Goal: Task Accomplishment & Management: Manage account settings

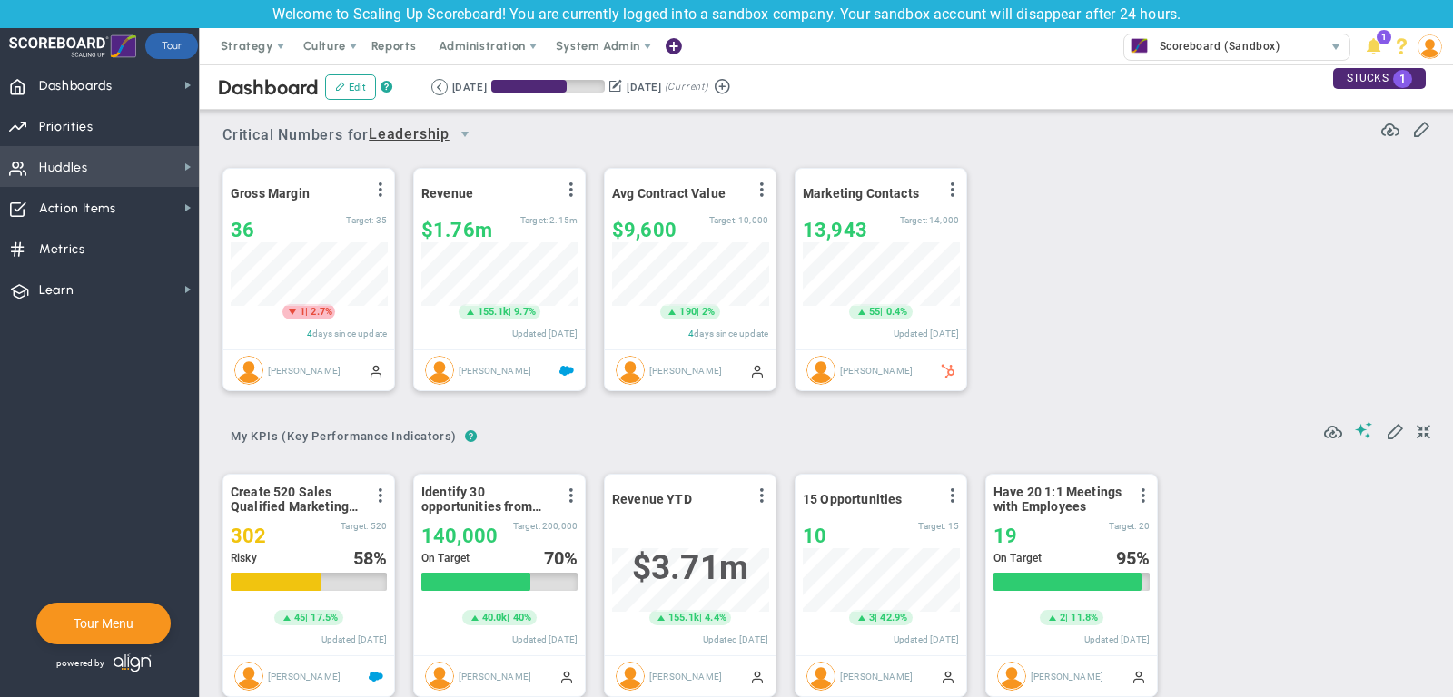
click at [105, 173] on span "Huddles Huddles" at bounding box center [99, 166] width 199 height 41
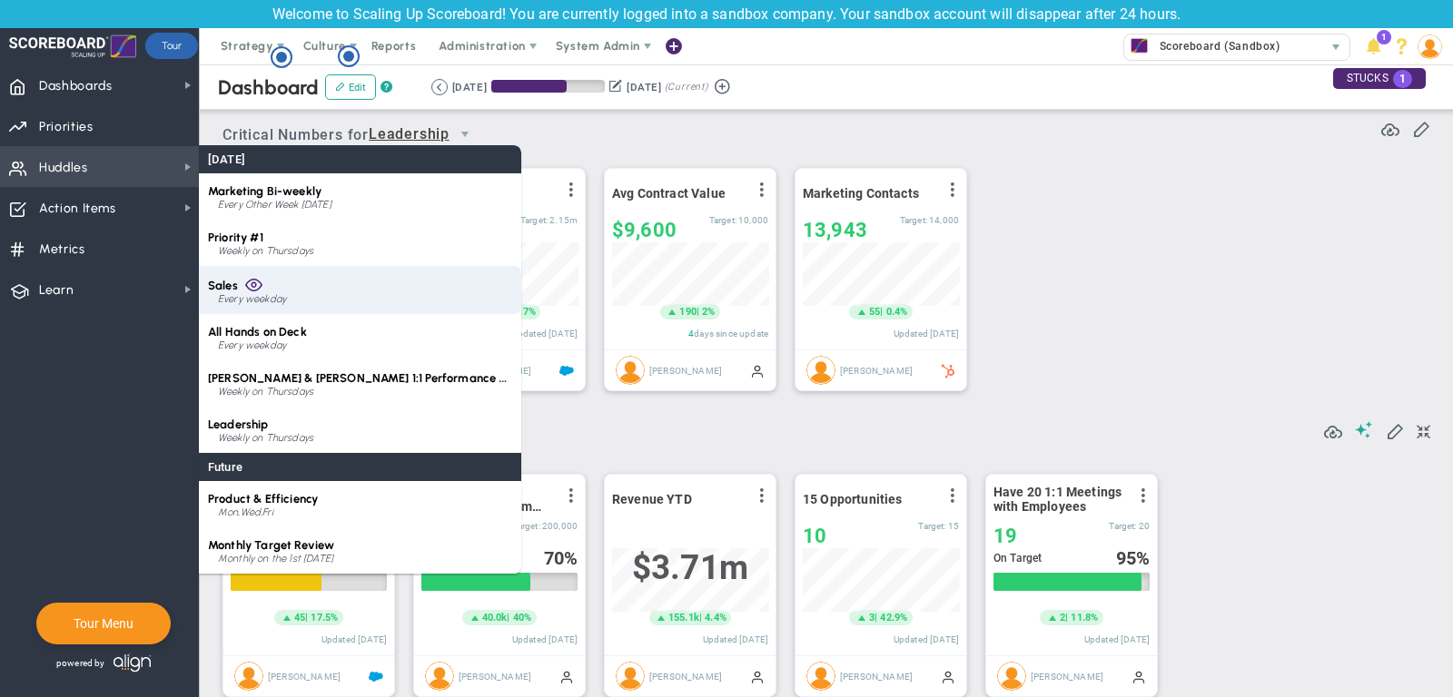
click at [291, 294] on div "Every weekday" at bounding box center [365, 299] width 294 height 11
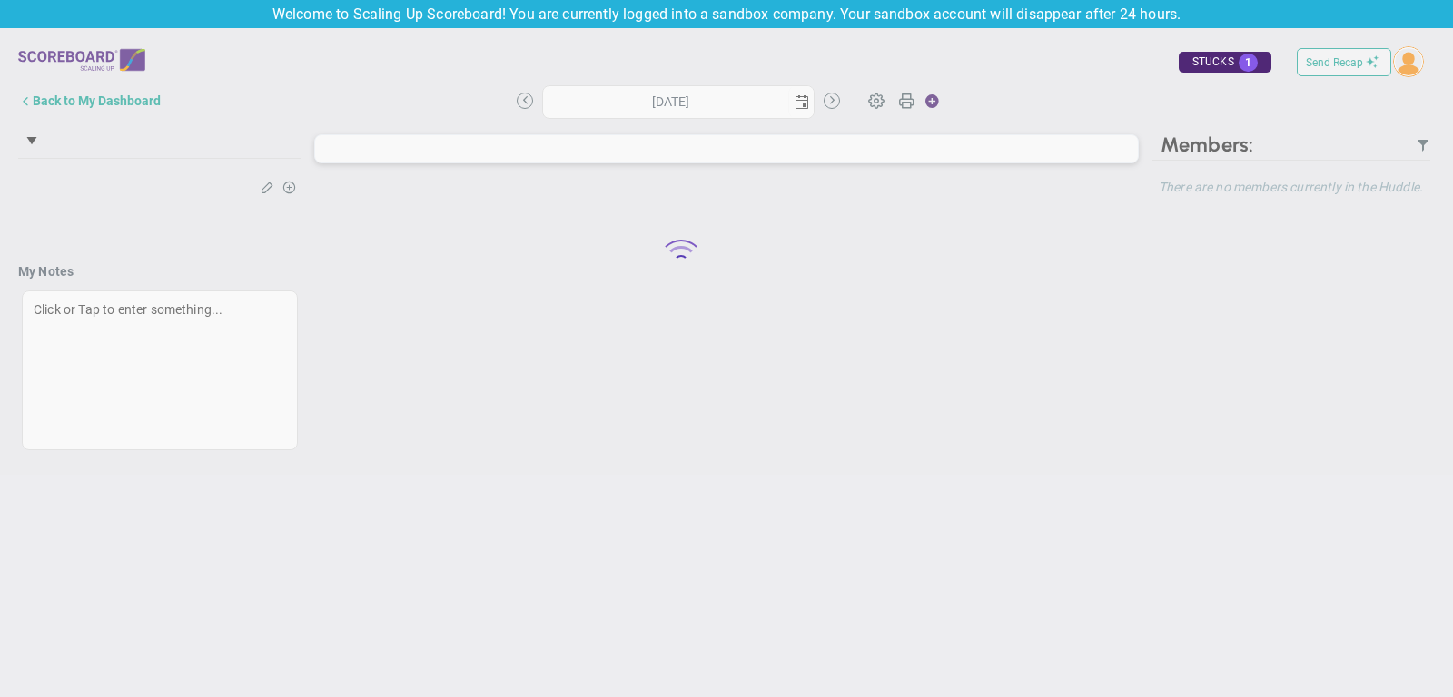
type input "[DATE]"
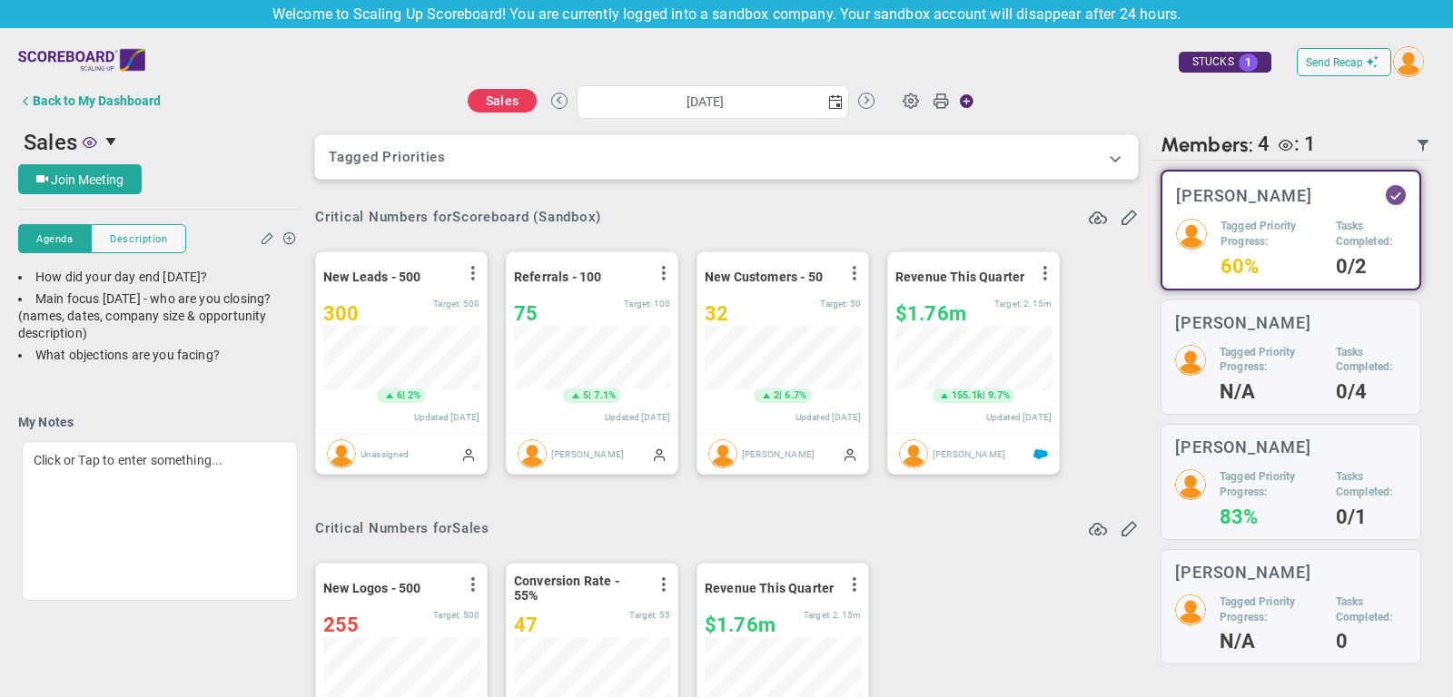
scroll to position [907858, 907764]
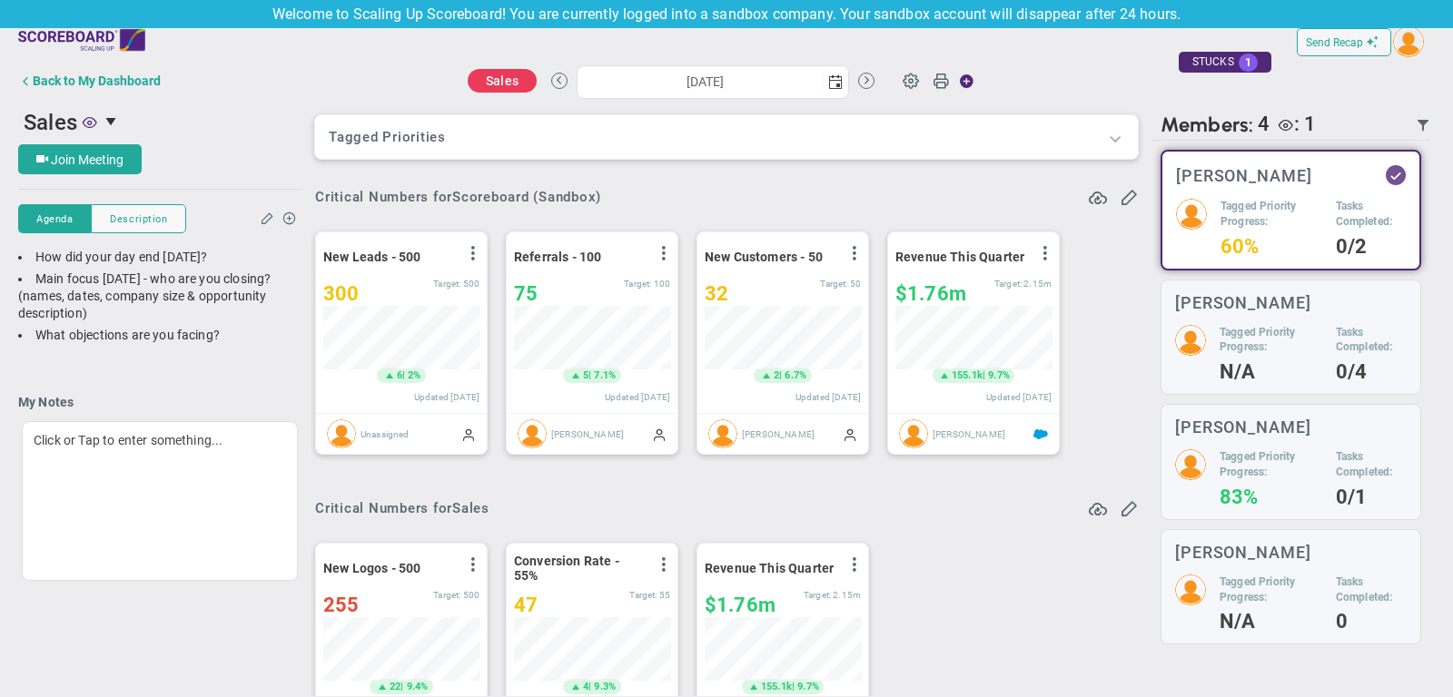
click at [1113, 138] on span at bounding box center [1115, 138] width 18 height 18
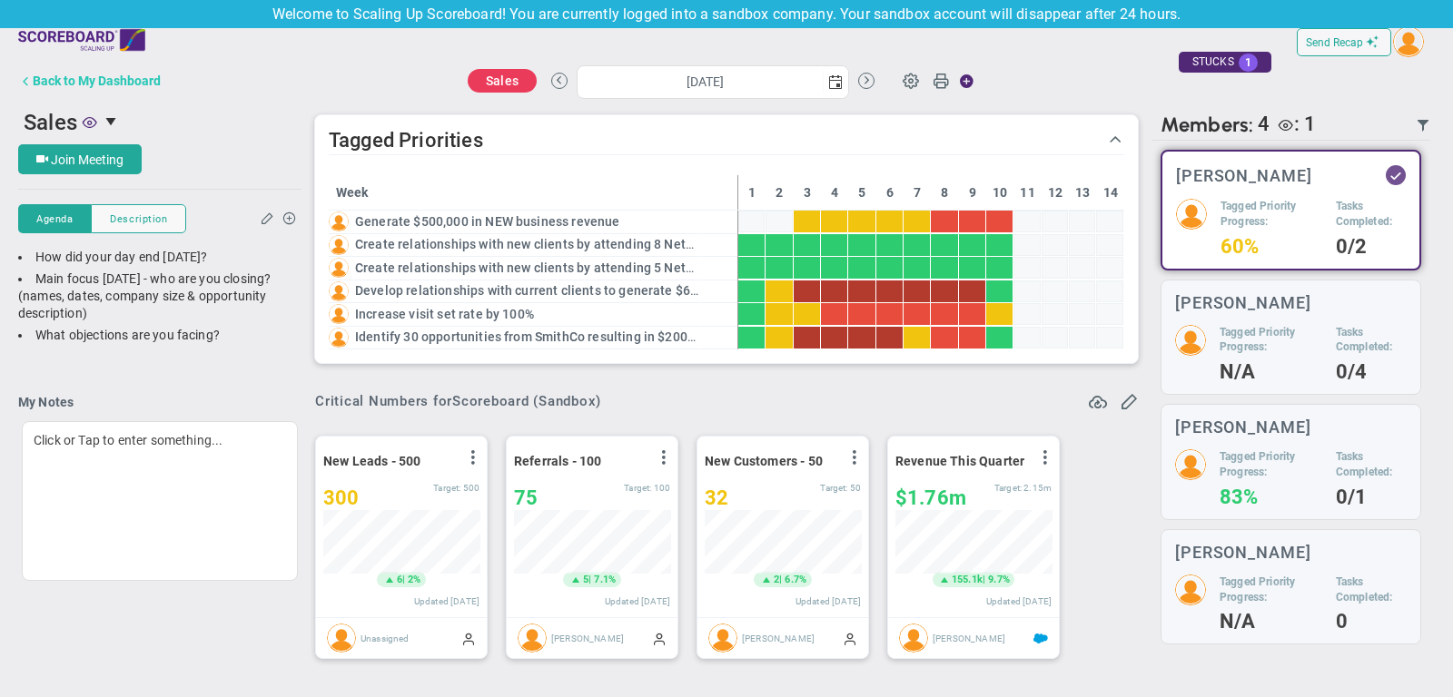
click at [40, 85] on div "Back to My Dashboard" at bounding box center [97, 81] width 128 height 15
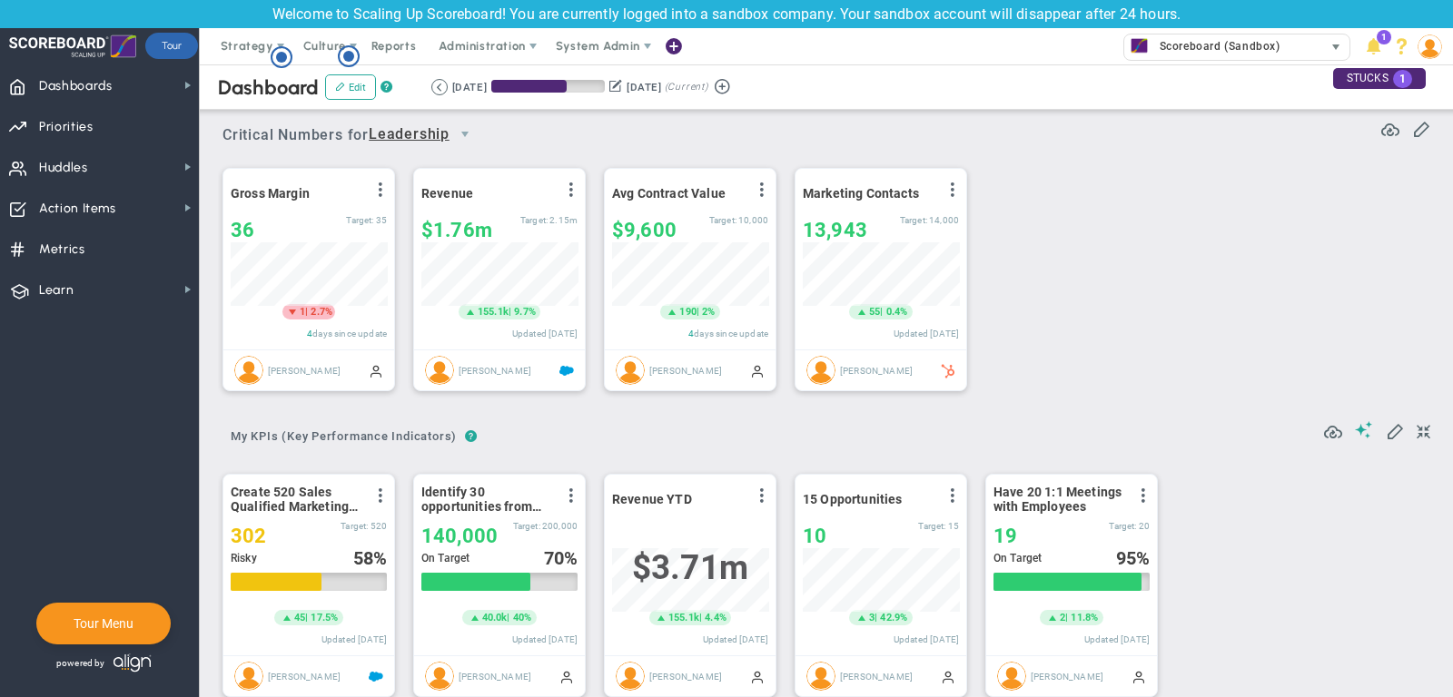
click at [1242, 43] on span "Scoreboard (Sandbox)" at bounding box center [1215, 47] width 130 height 24
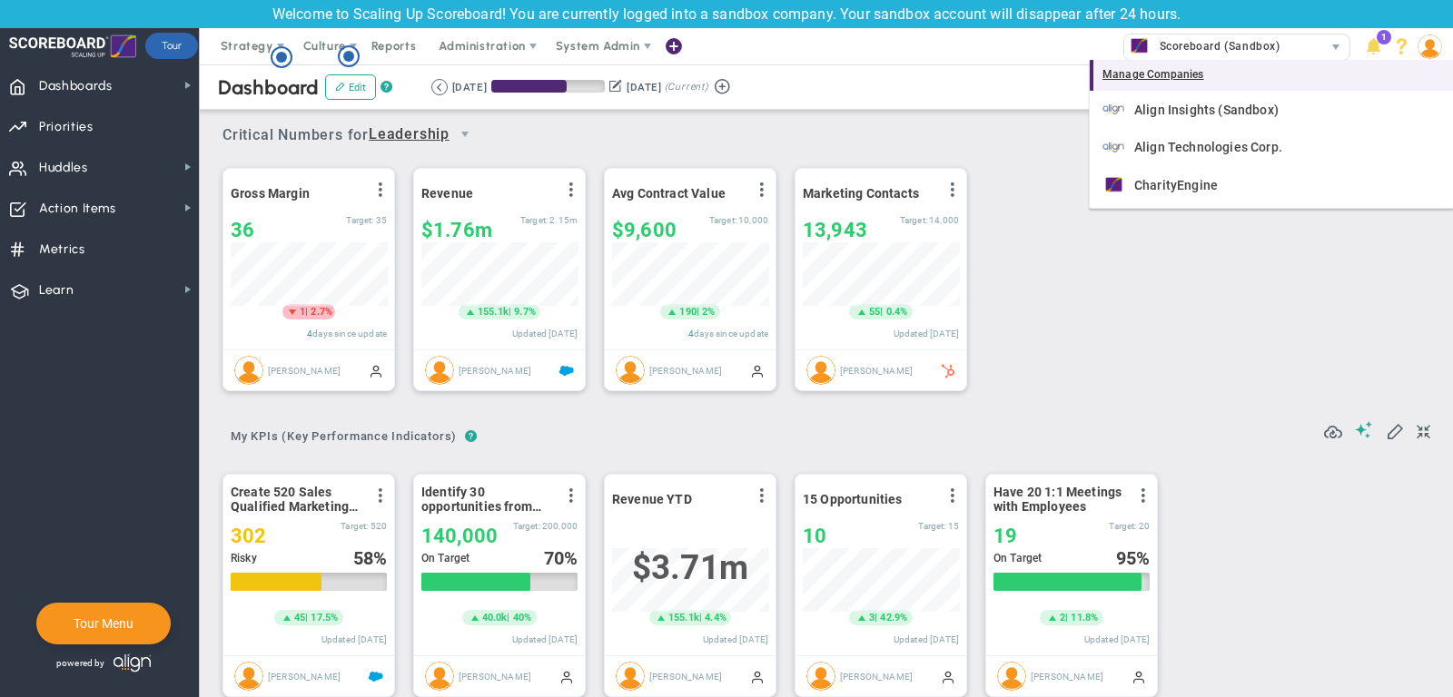
click at [1157, 71] on div "Manage Companies" at bounding box center [1271, 75] width 363 height 31
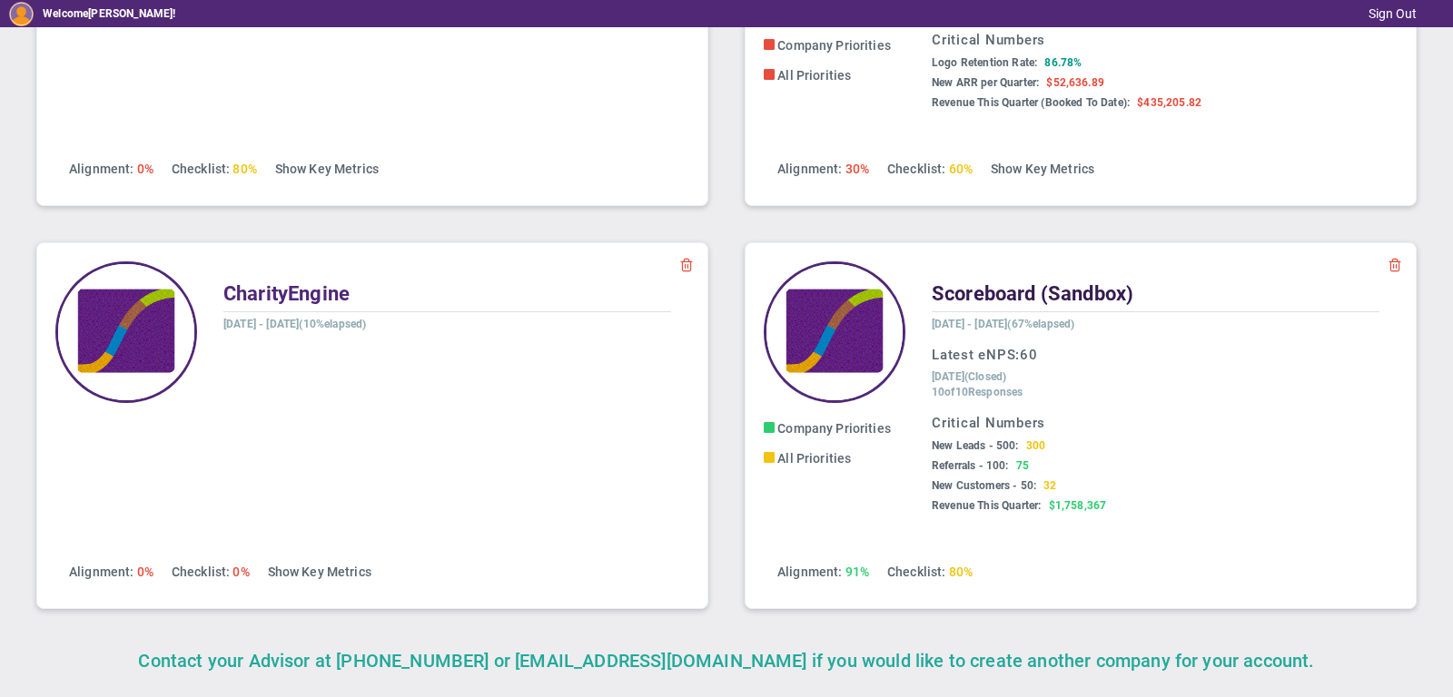
click at [981, 301] on span "Scoreboard (Sandbox)" at bounding box center [1033, 293] width 202 height 23
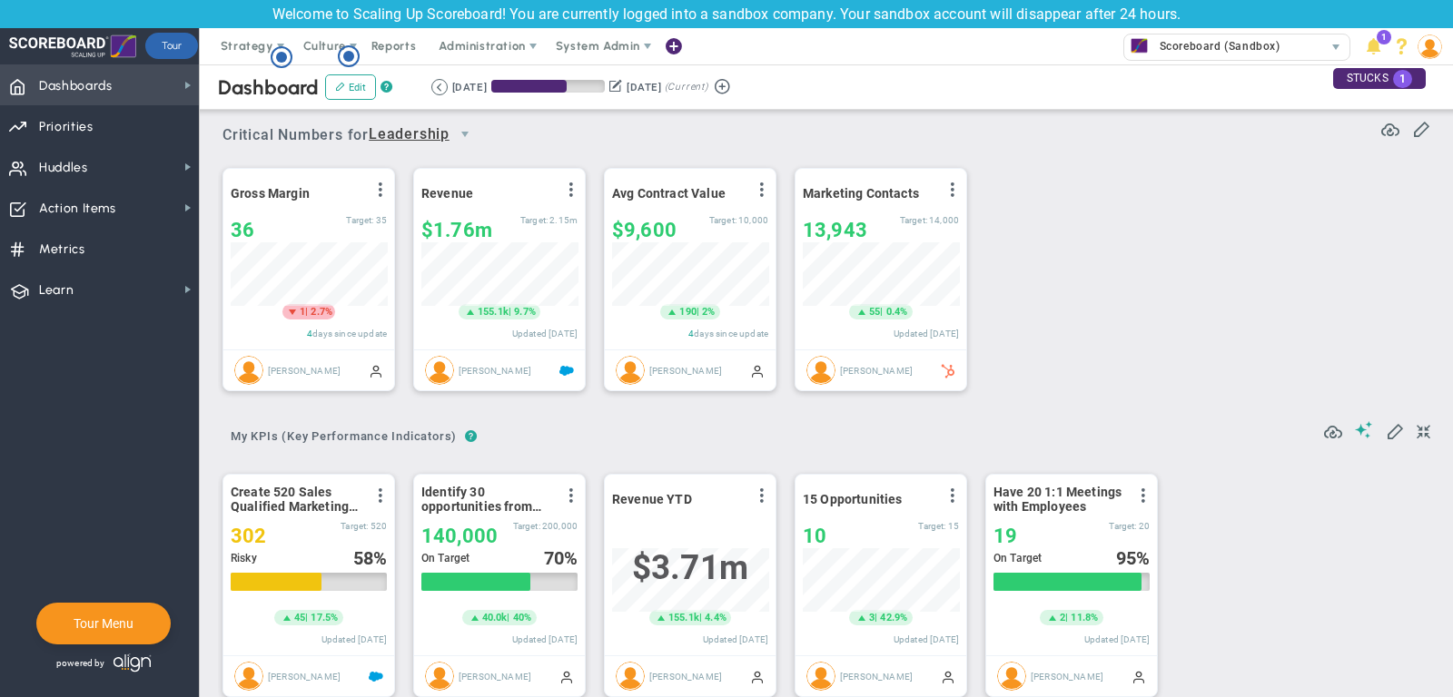
click at [159, 85] on span "Dashboards Dashboards" at bounding box center [99, 84] width 199 height 41
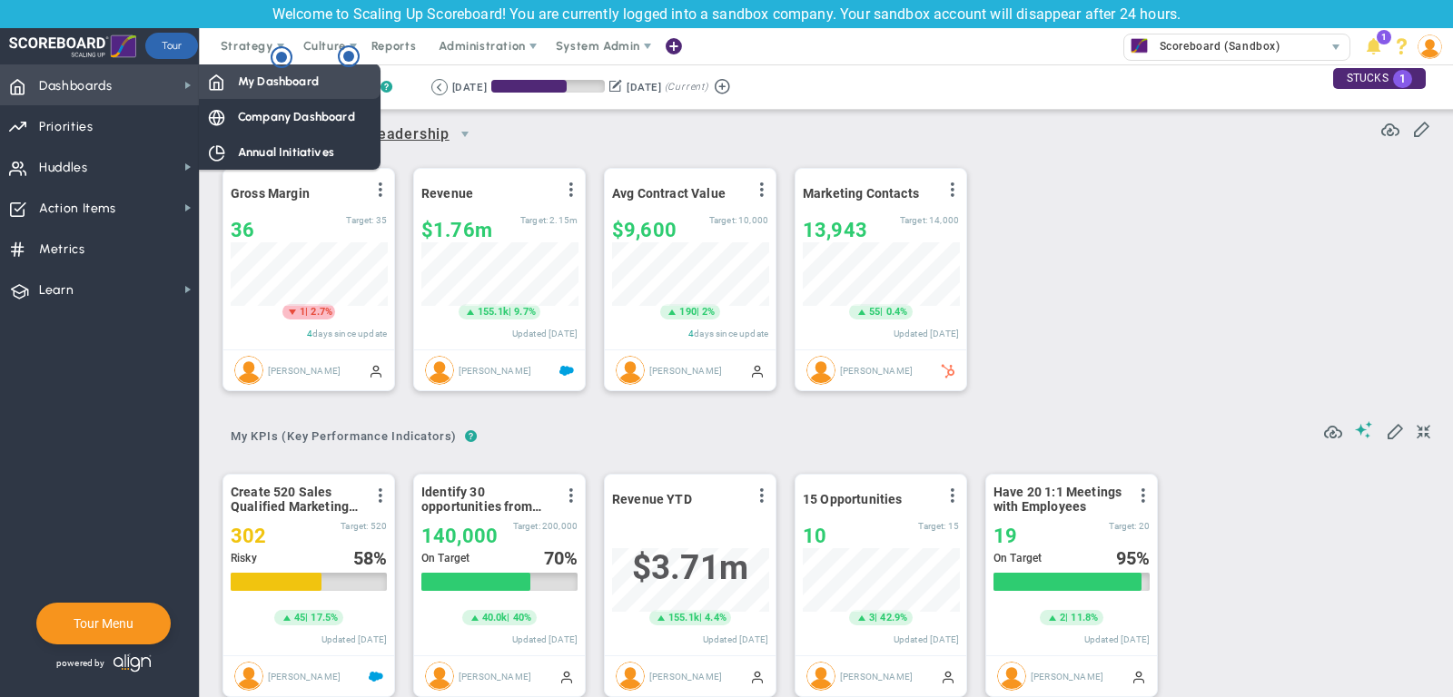
click at [276, 84] on span "My Dashboard" at bounding box center [278, 81] width 81 height 17
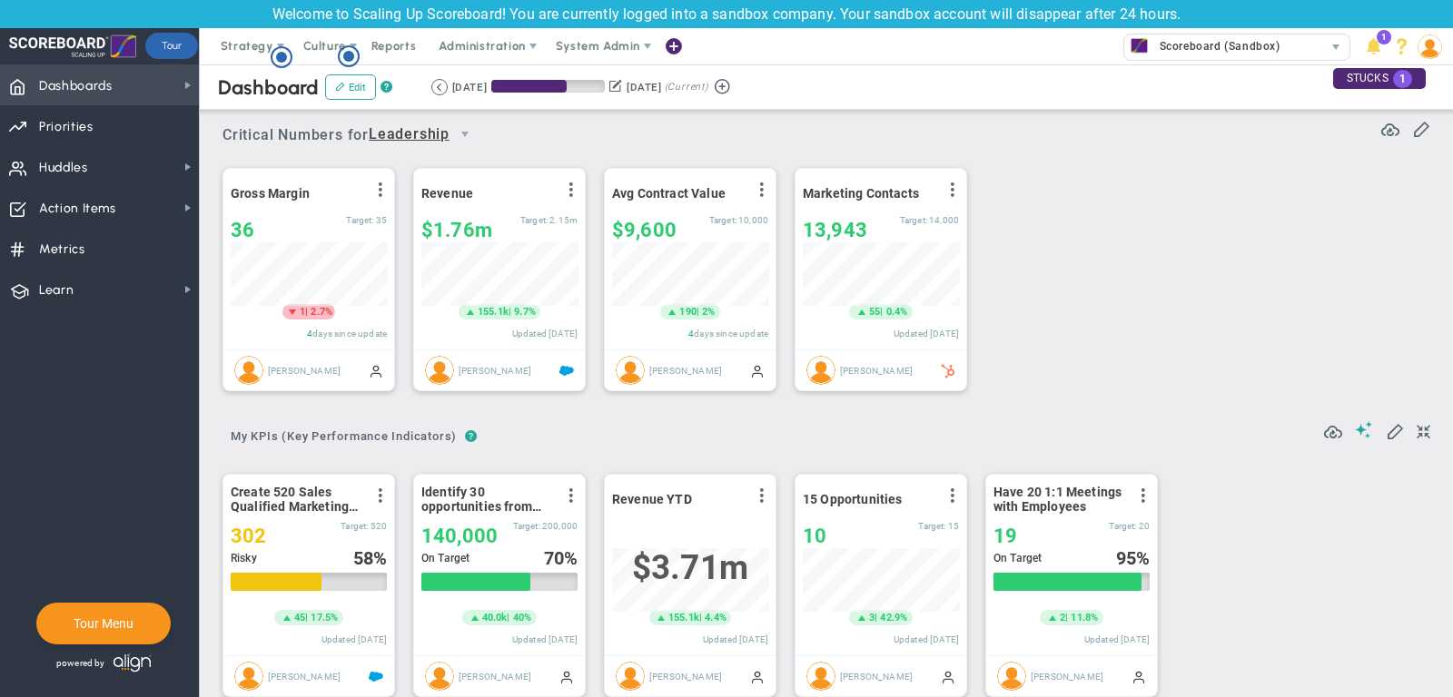
click at [147, 84] on span "Dashboards Dashboards" at bounding box center [99, 84] width 199 height 41
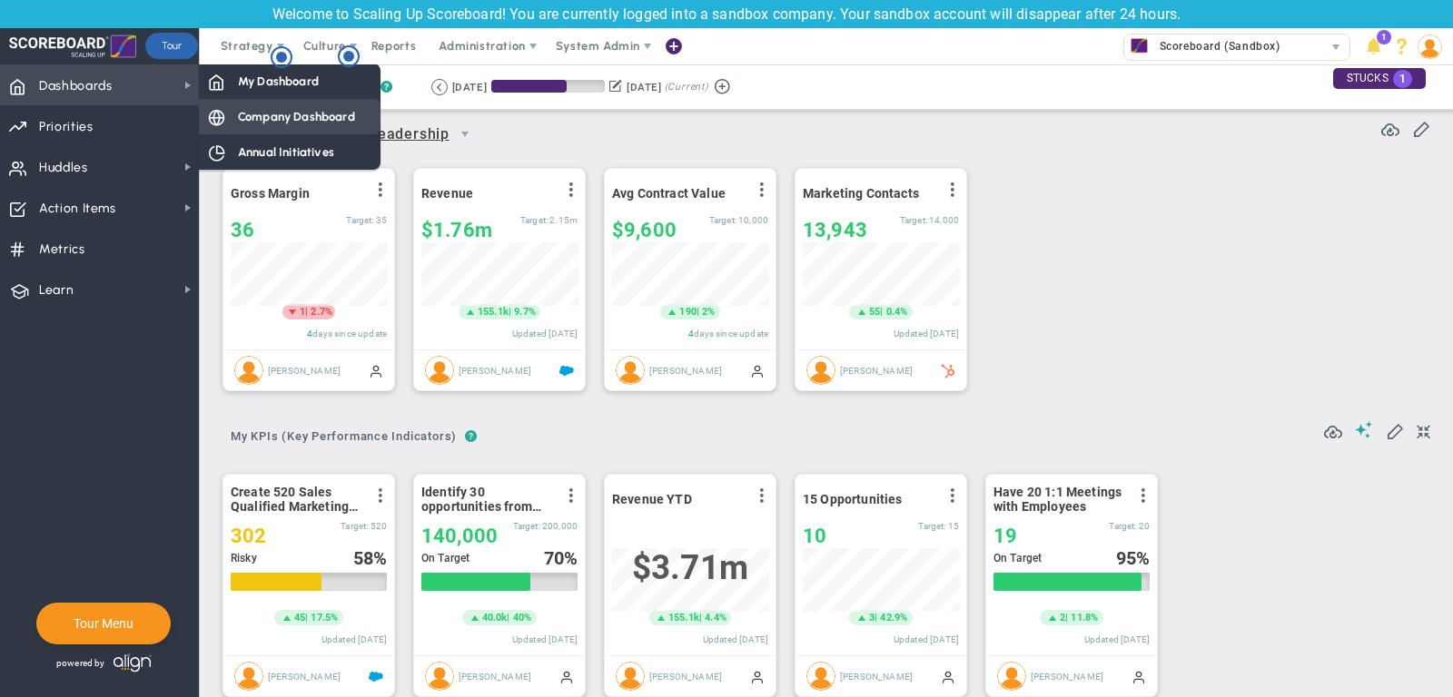
click at [255, 106] on div "Company Dashboard" at bounding box center [290, 116] width 182 height 35
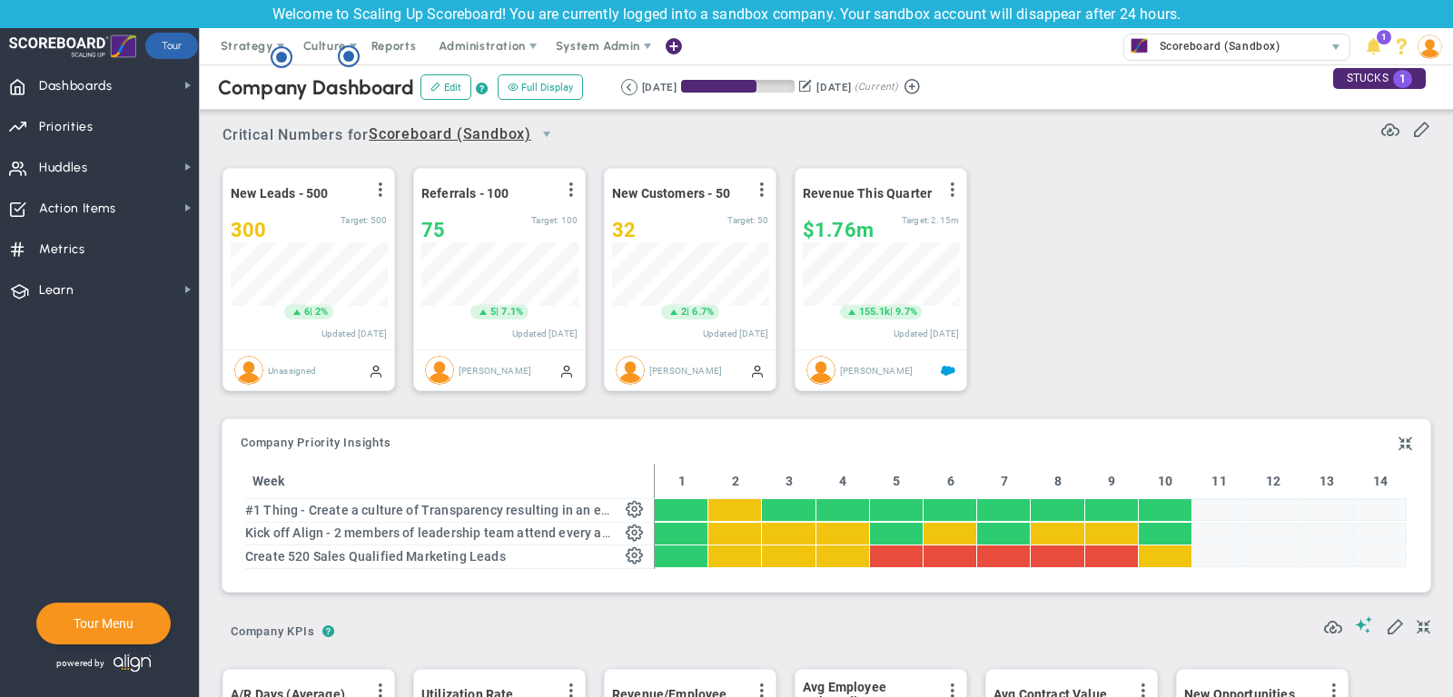
click at [668, 51] on span at bounding box center [673, 47] width 15 height 25
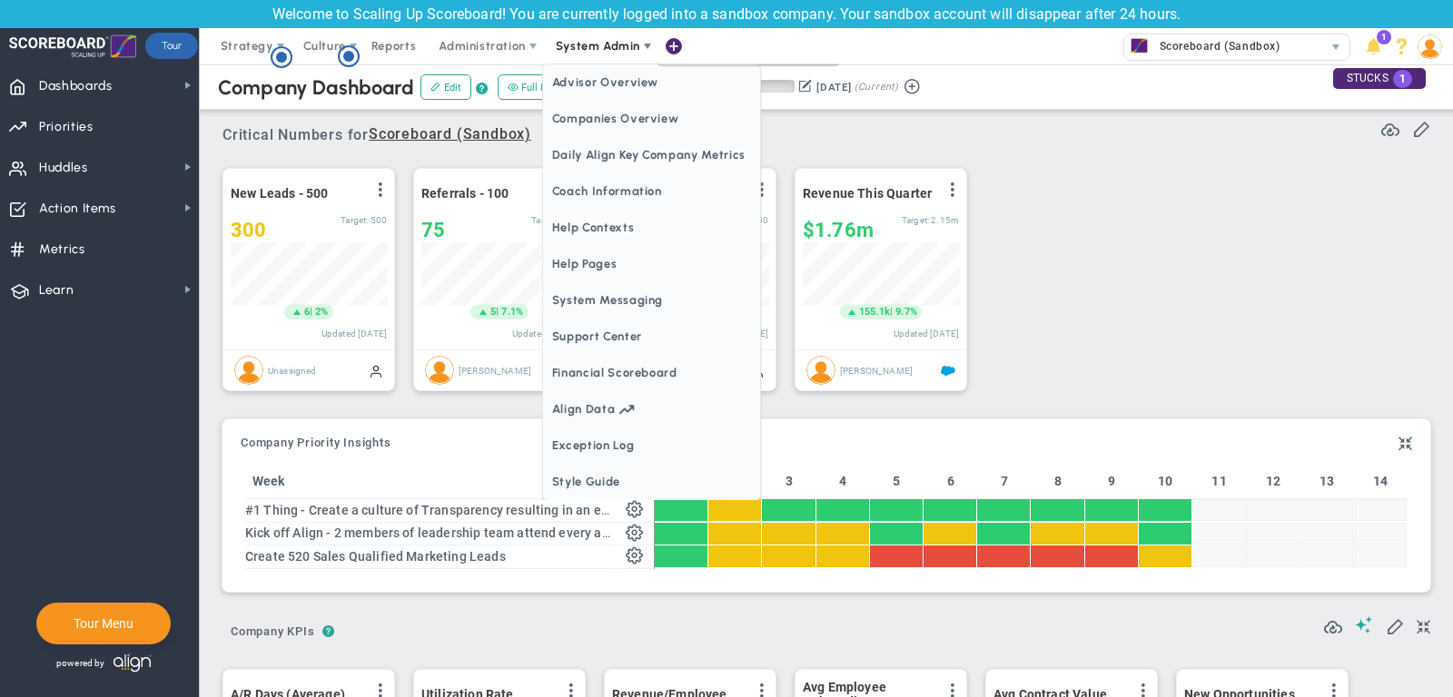
click at [589, 49] on span "System Admin" at bounding box center [598, 46] width 84 height 14
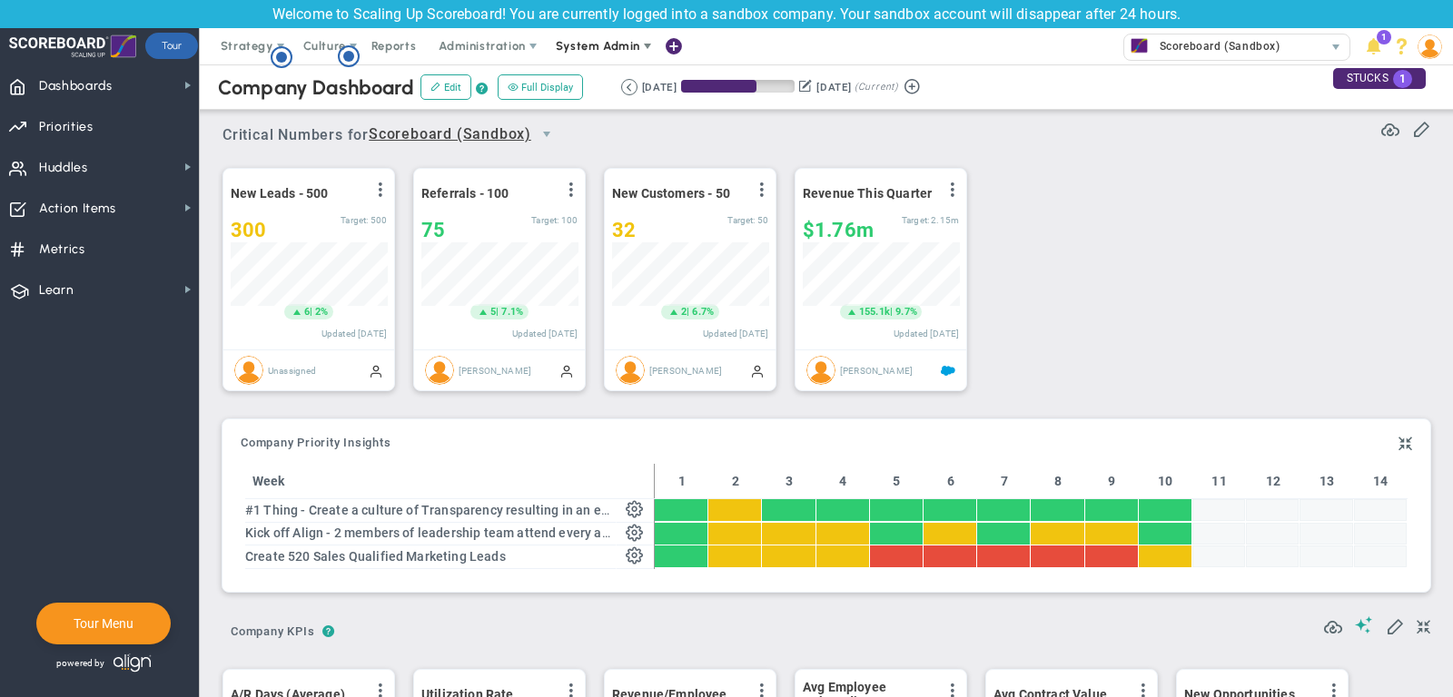
click at [589, 49] on span "System Admin" at bounding box center [598, 46] width 84 height 14
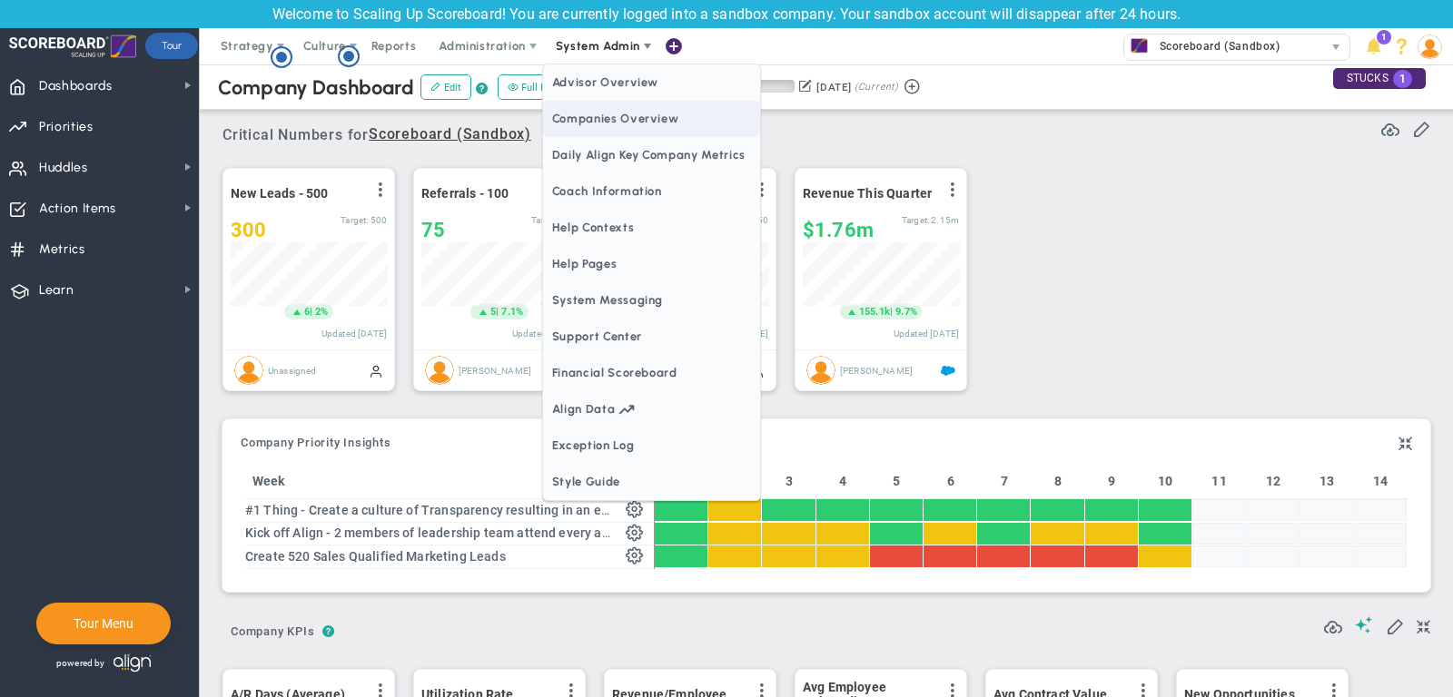
click at [634, 104] on span "Companies Overview" at bounding box center [651, 119] width 217 height 36
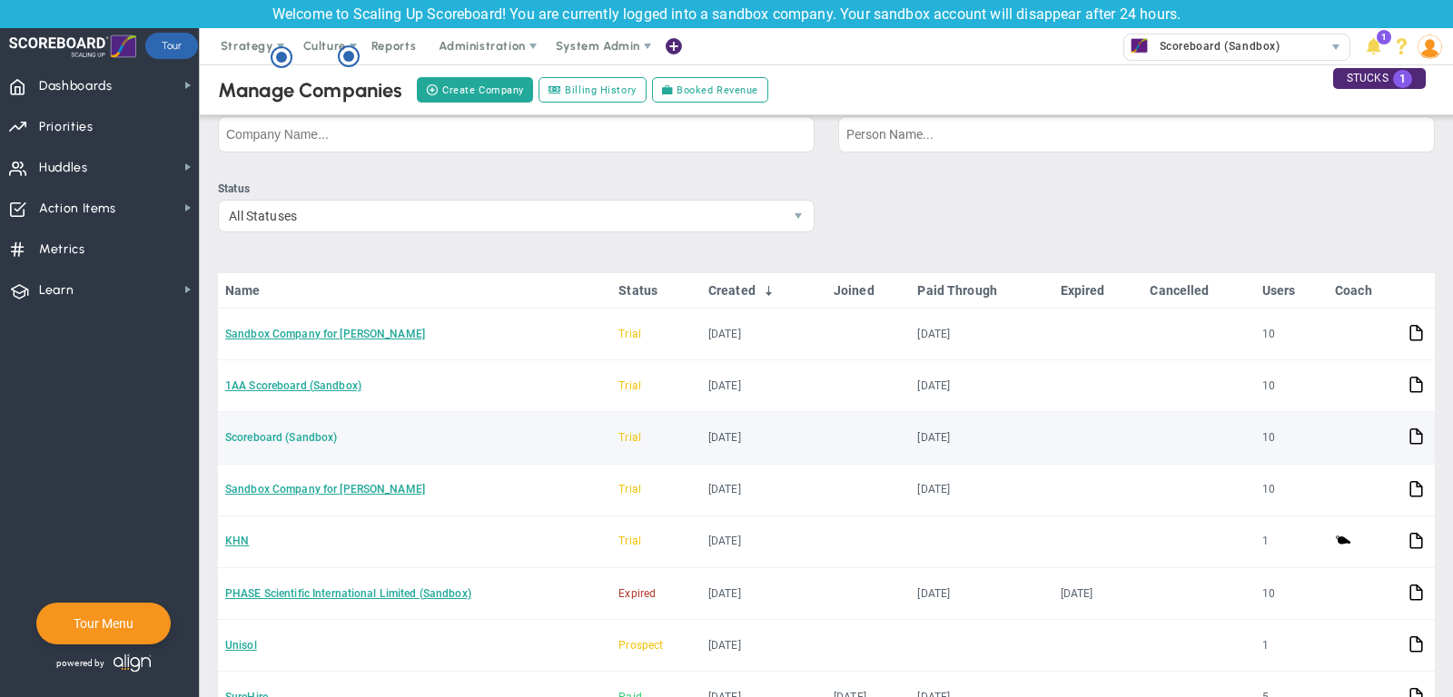
click at [301, 431] on link "Scoreboard (Sandbox)" at bounding box center [281, 437] width 112 height 13
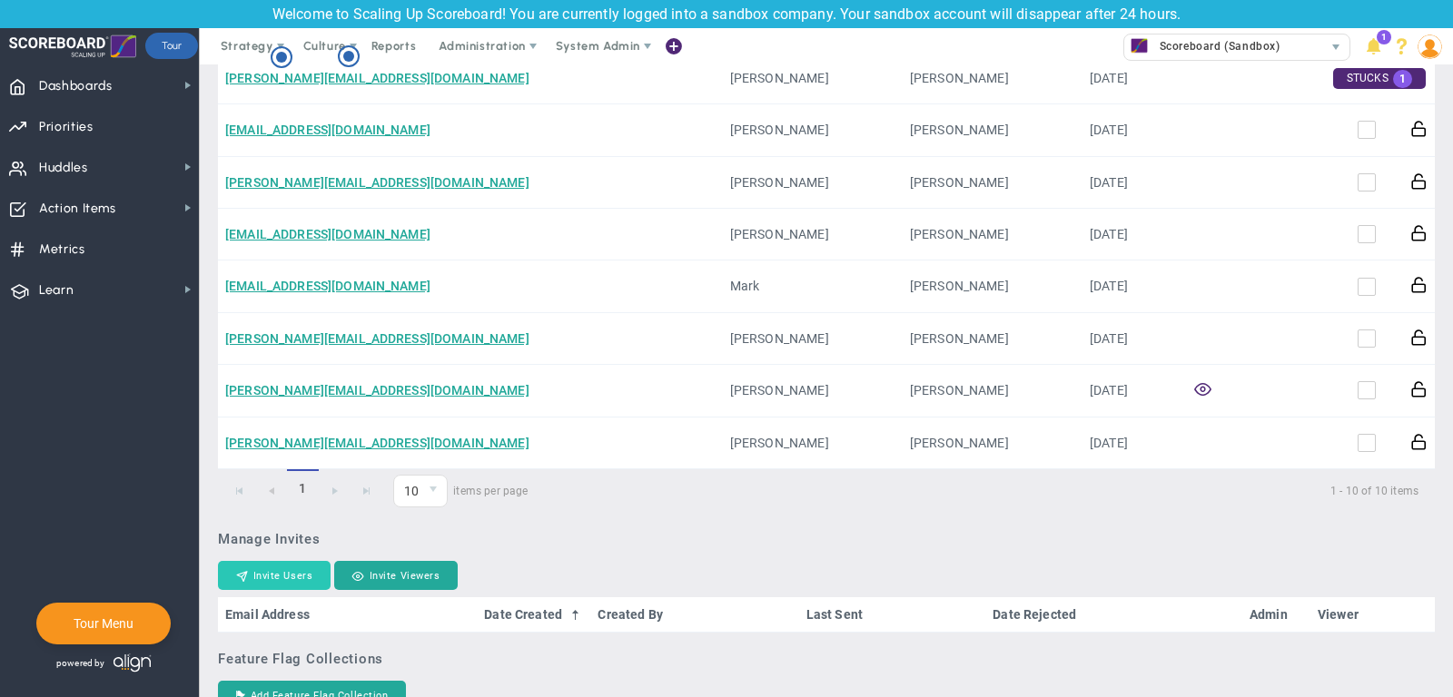
click at [253, 576] on button "Invite Users" at bounding box center [274, 575] width 113 height 29
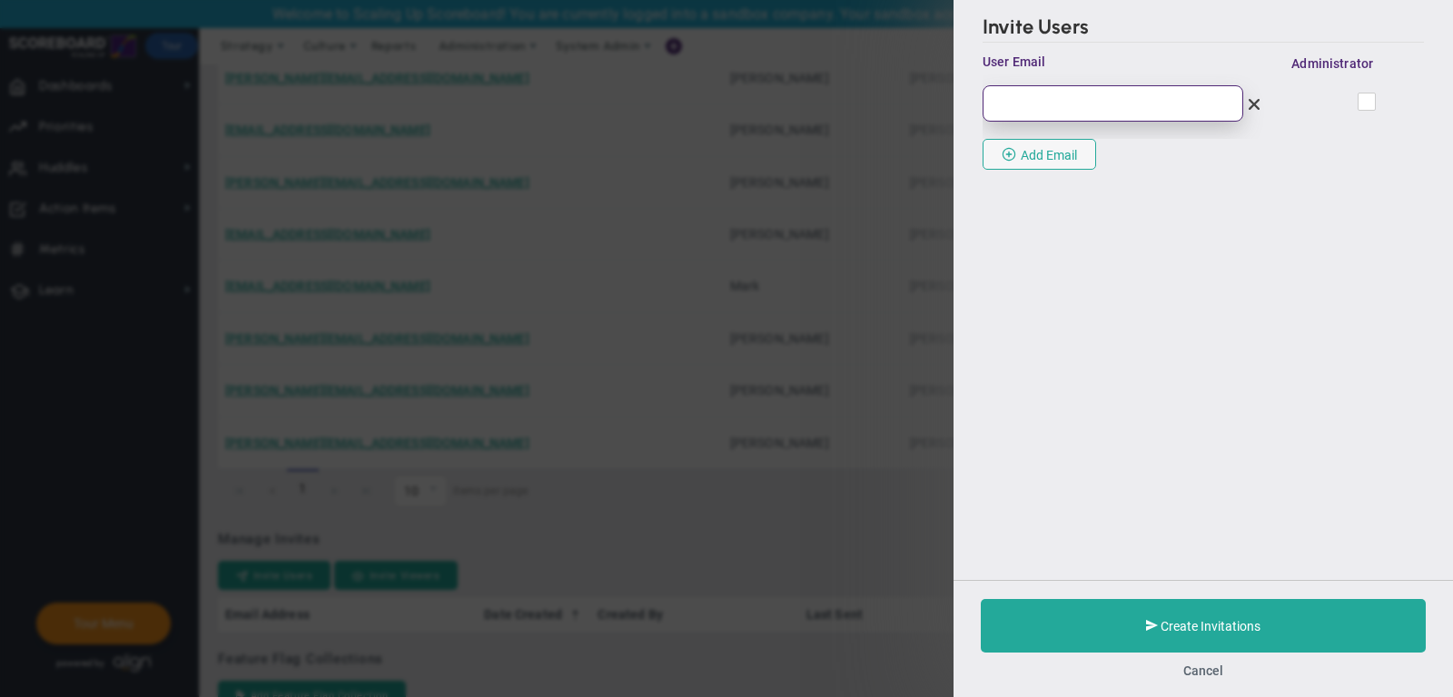
click at [1091, 118] on input "email" at bounding box center [1112, 103] width 261 height 36
paste input "[EMAIL_ADDRESS][DOMAIN_NAME]"
type input "[EMAIL_ADDRESS][DOMAIN_NAME]"
click at [1366, 102] on input "checkbox" at bounding box center [1368, 105] width 12 height 18
checkbox input "true"
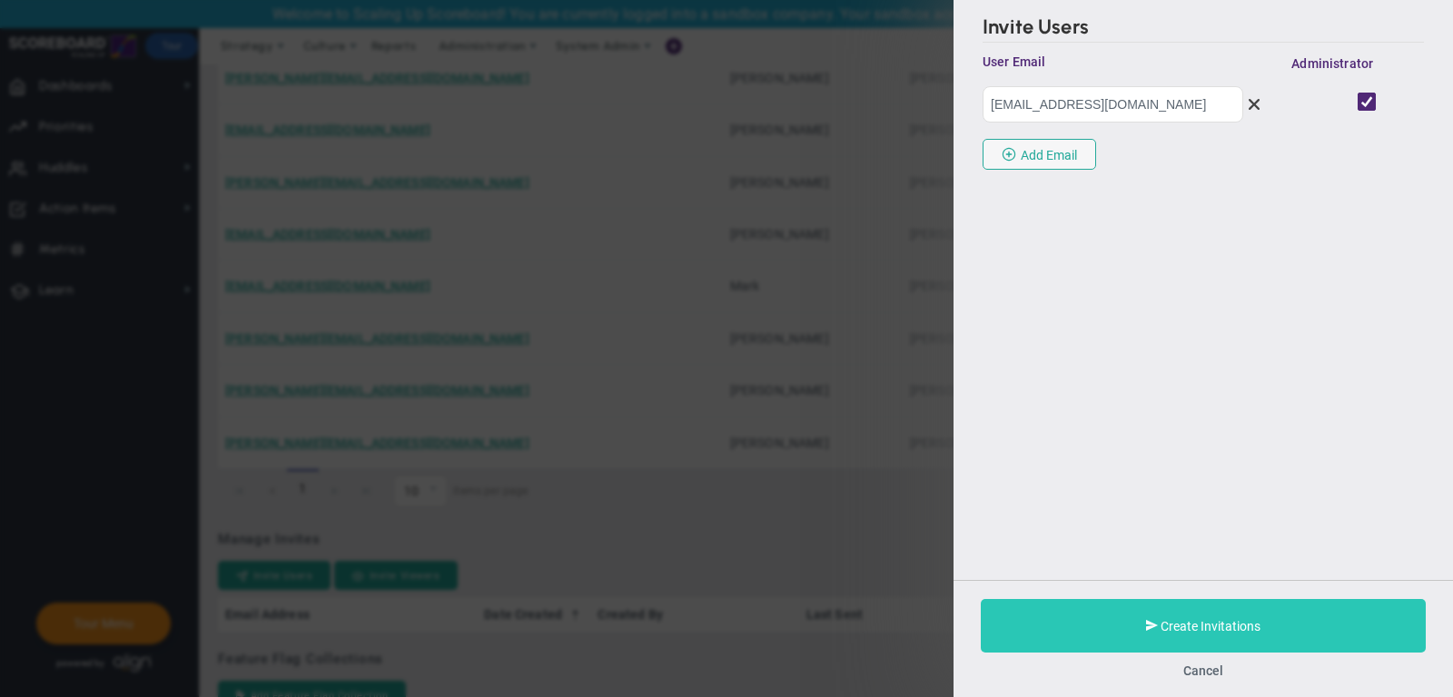
click at [1119, 621] on button "Create Invitations" at bounding box center [1203, 626] width 445 height 54
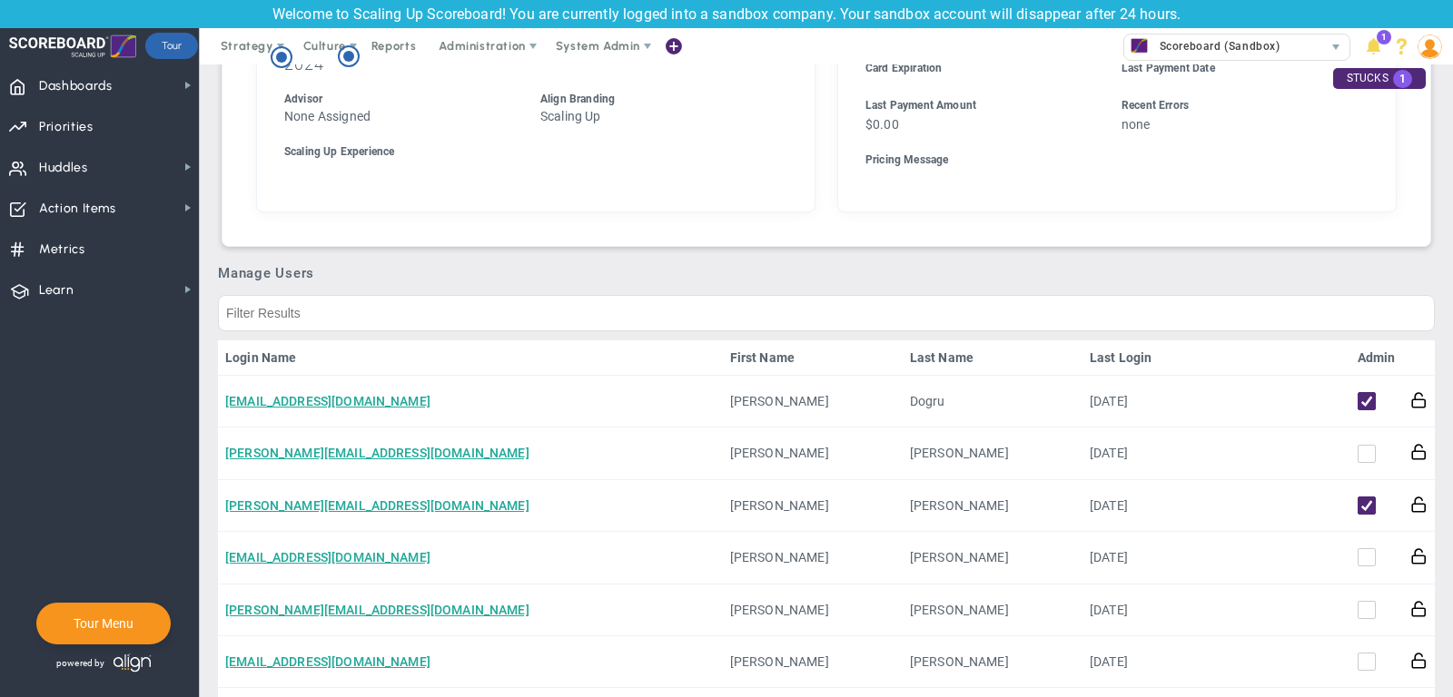
scroll to position [523, 0]
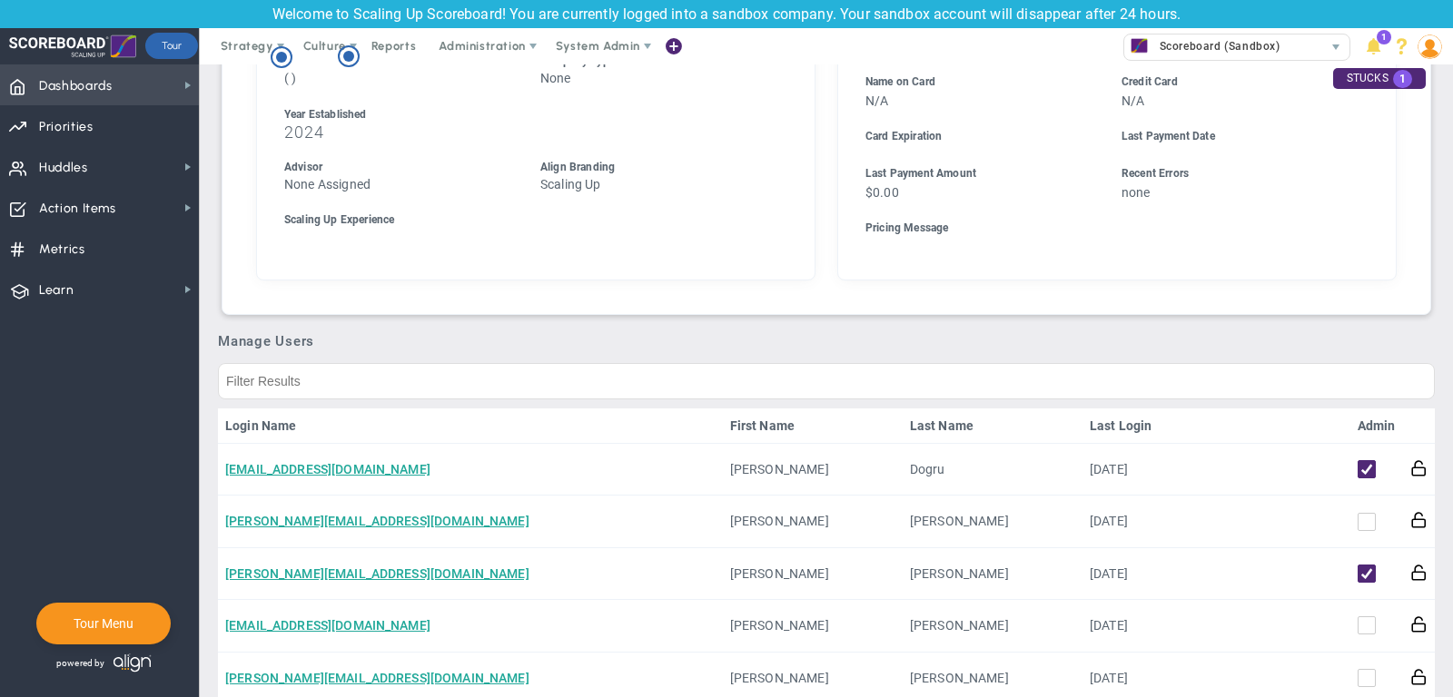
click at [94, 87] on span "Dashboards" at bounding box center [76, 86] width 74 height 38
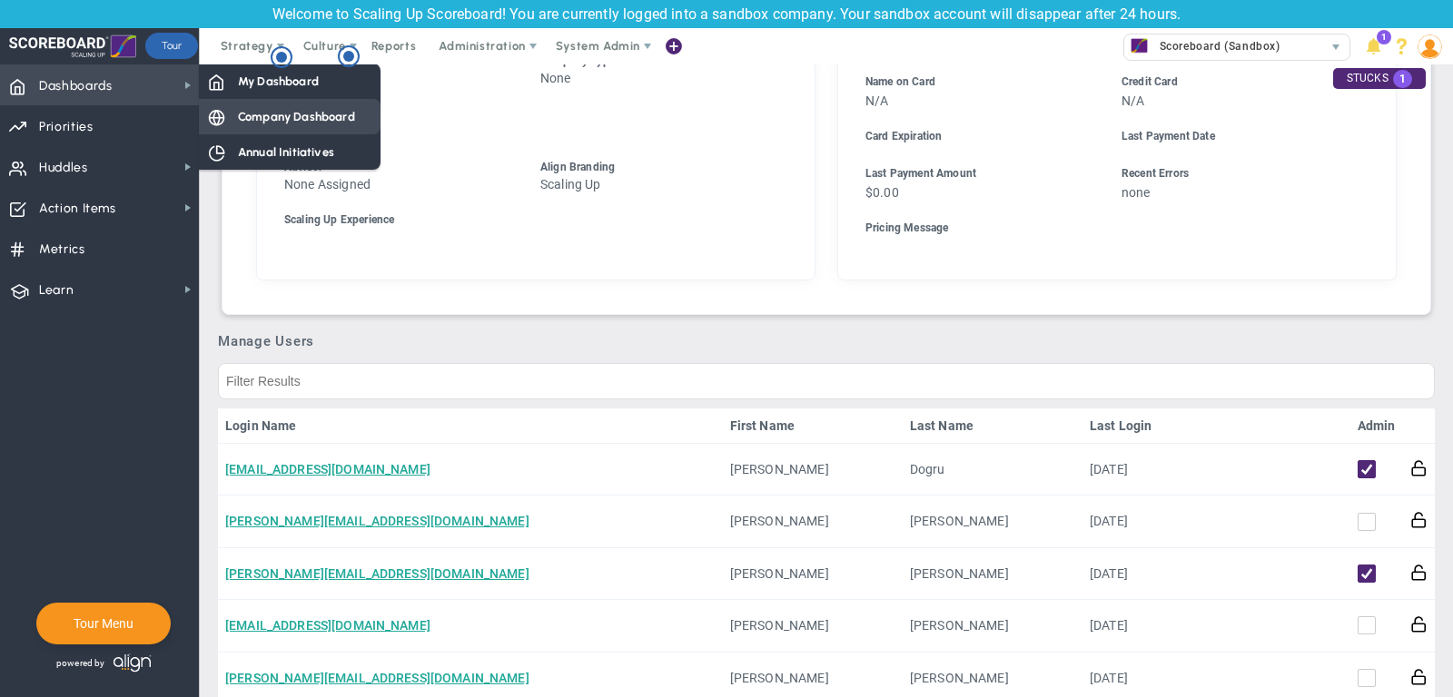
click at [278, 123] on span "Company Dashboard" at bounding box center [296, 116] width 117 height 17
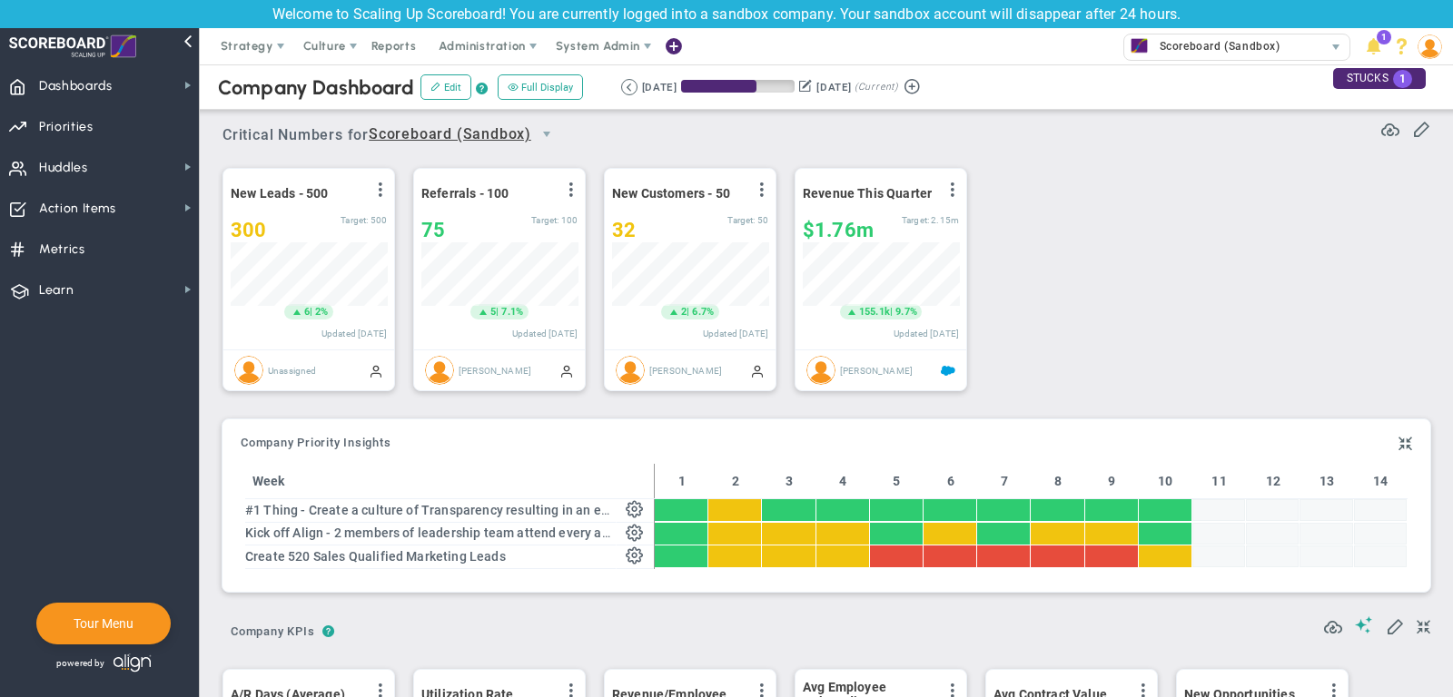
scroll to position [64, 156]
click at [82, 133] on span "Priorities" at bounding box center [66, 127] width 54 height 38
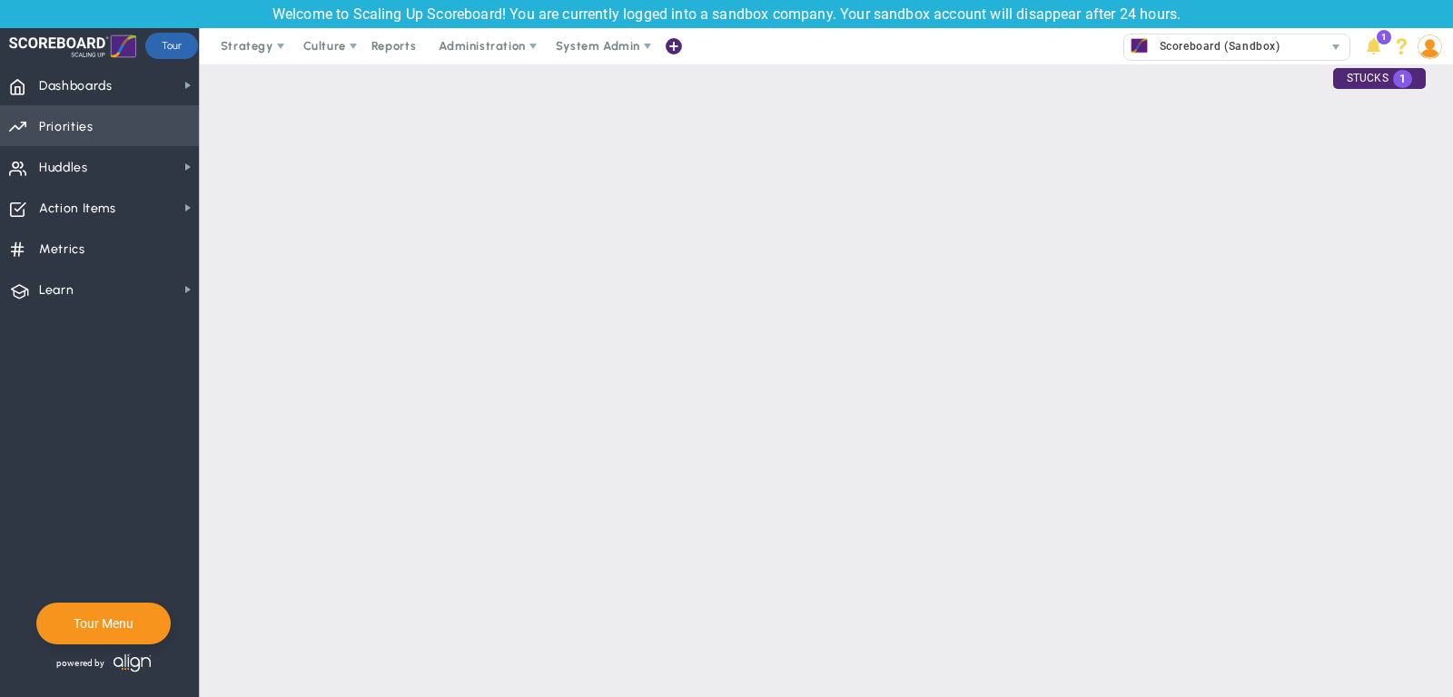
checkbox input "false"
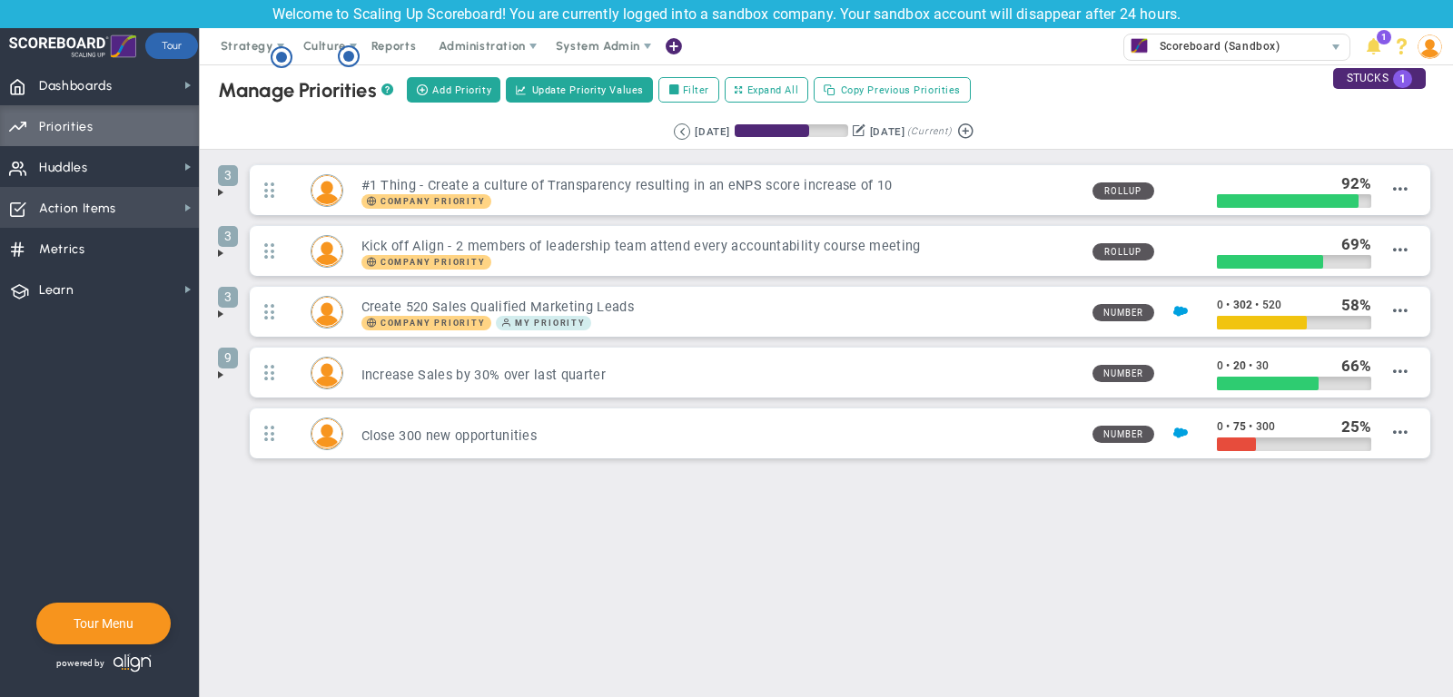
click at [100, 192] on span "Action Items" at bounding box center [77, 209] width 77 height 38
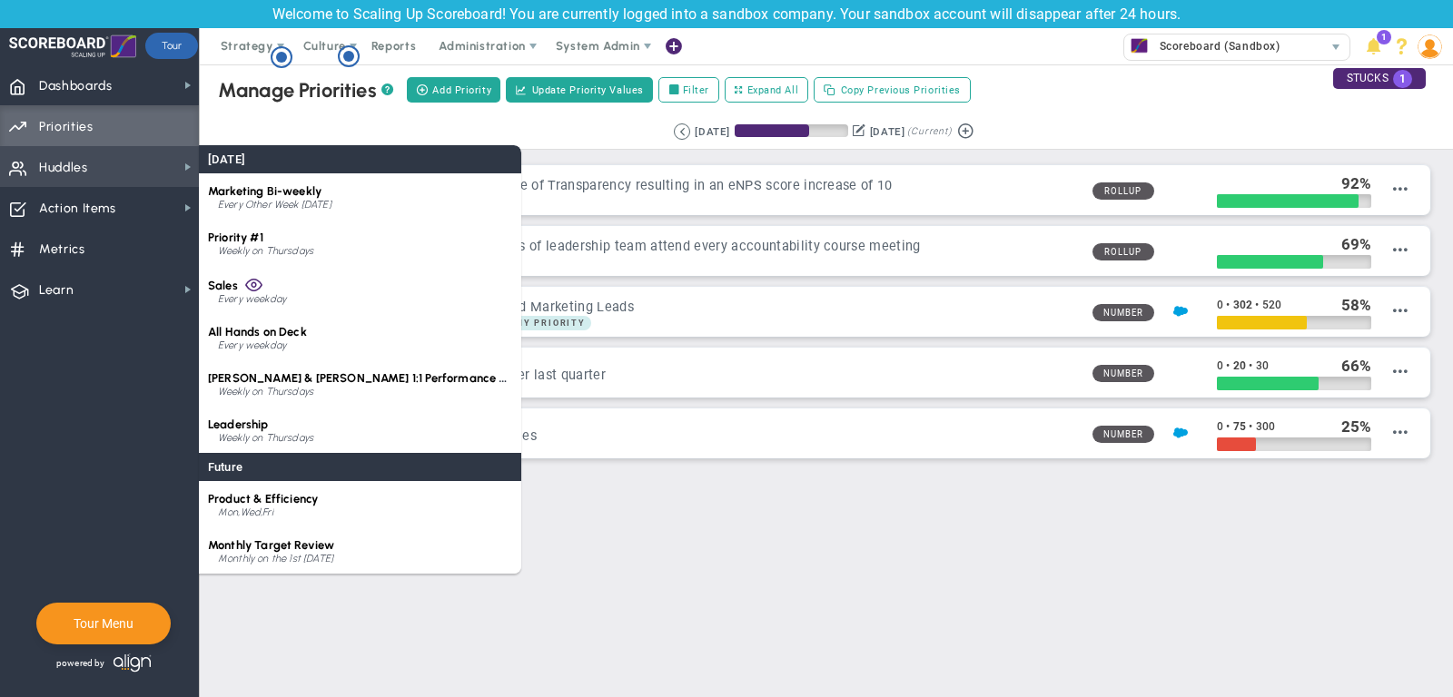
click at [97, 172] on span "Huddles Huddles" at bounding box center [99, 166] width 199 height 41
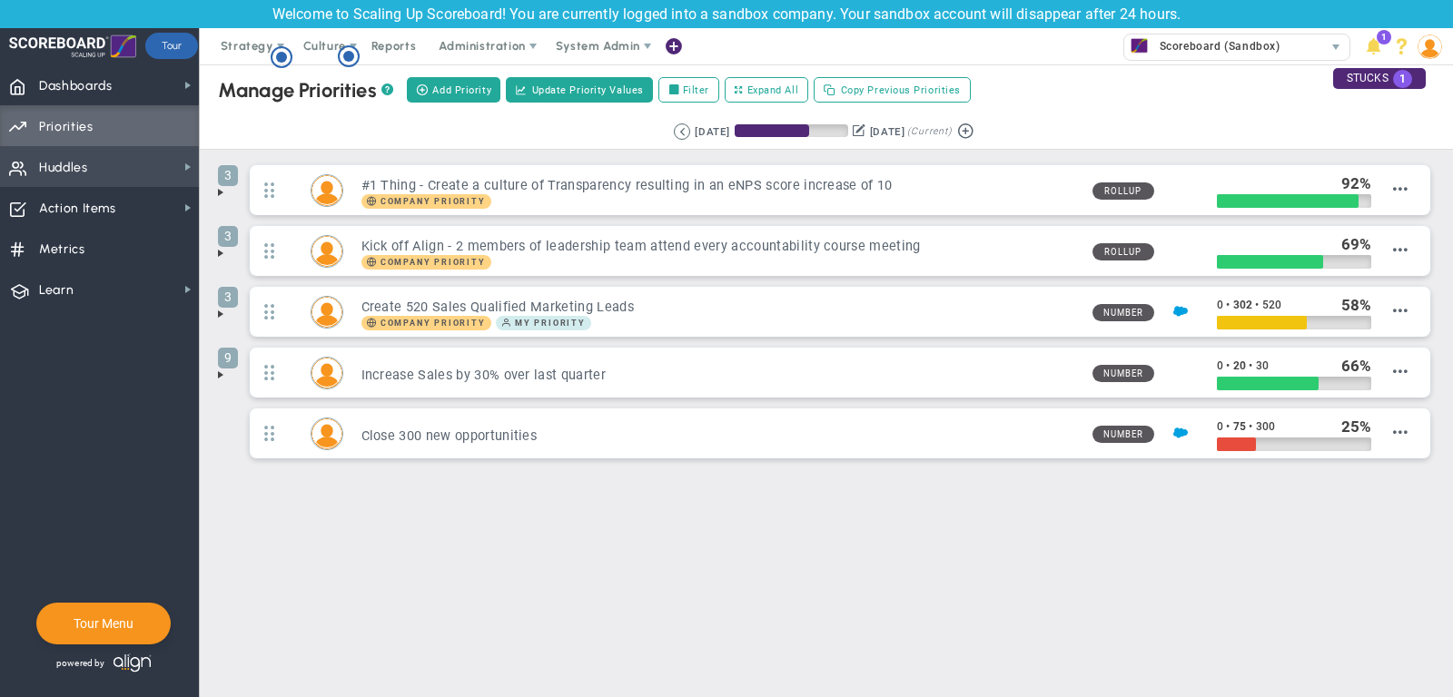
click at [97, 172] on span "Huddles Huddles" at bounding box center [99, 166] width 199 height 41
click at [73, 241] on span "Metrics" at bounding box center [62, 250] width 46 height 38
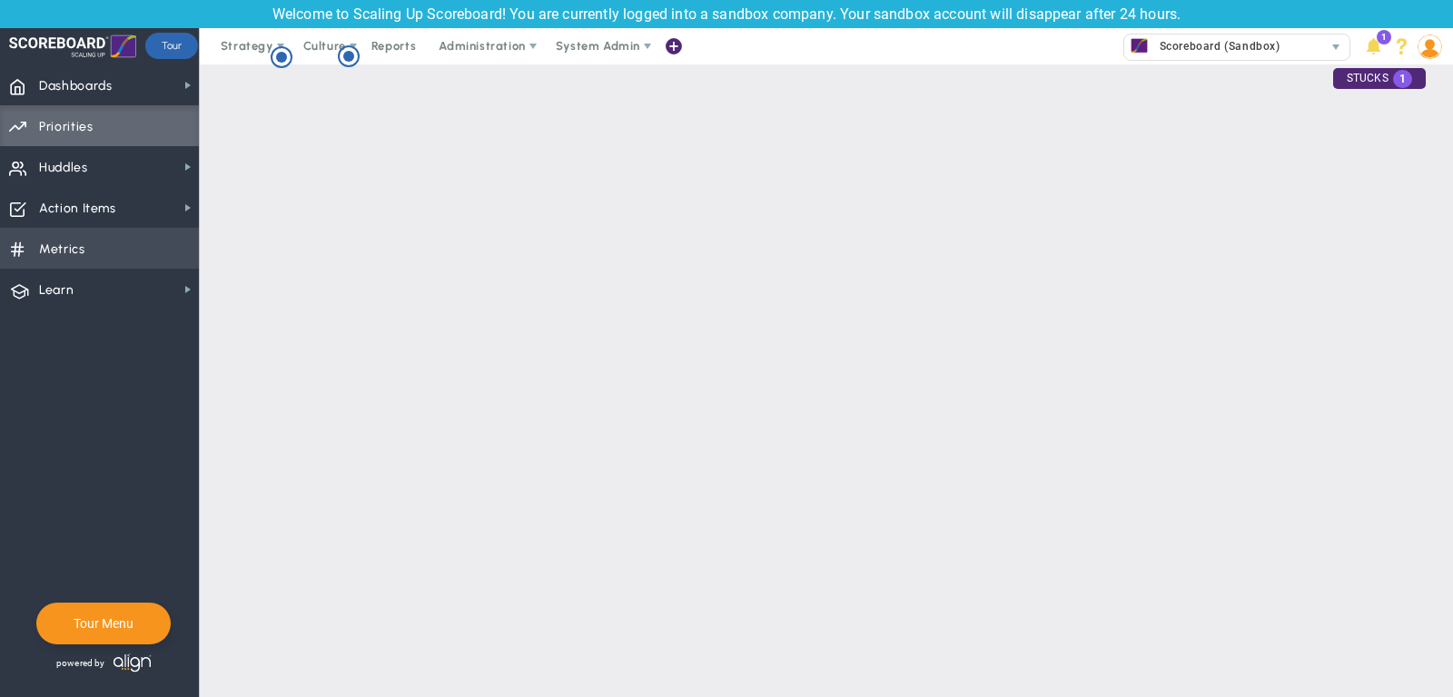
checkbox input "false"
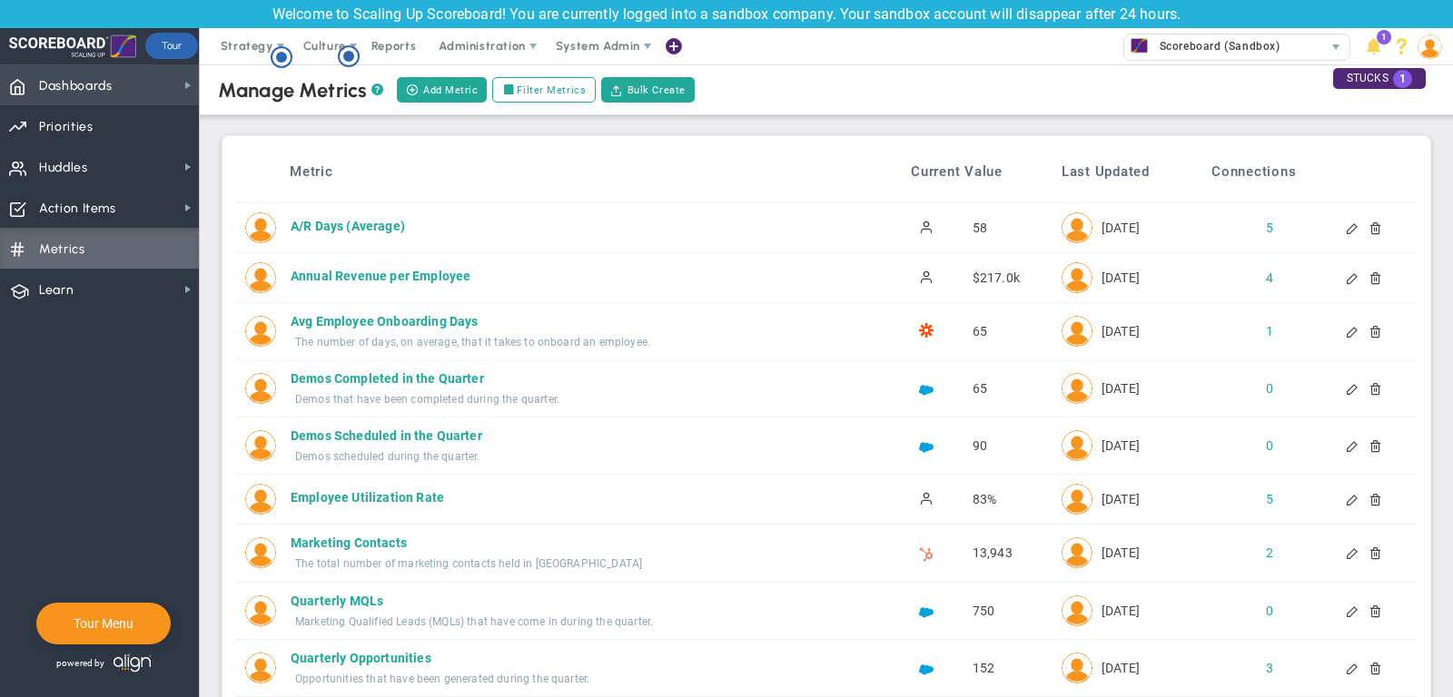
click at [84, 88] on span "Dashboards" at bounding box center [76, 86] width 74 height 38
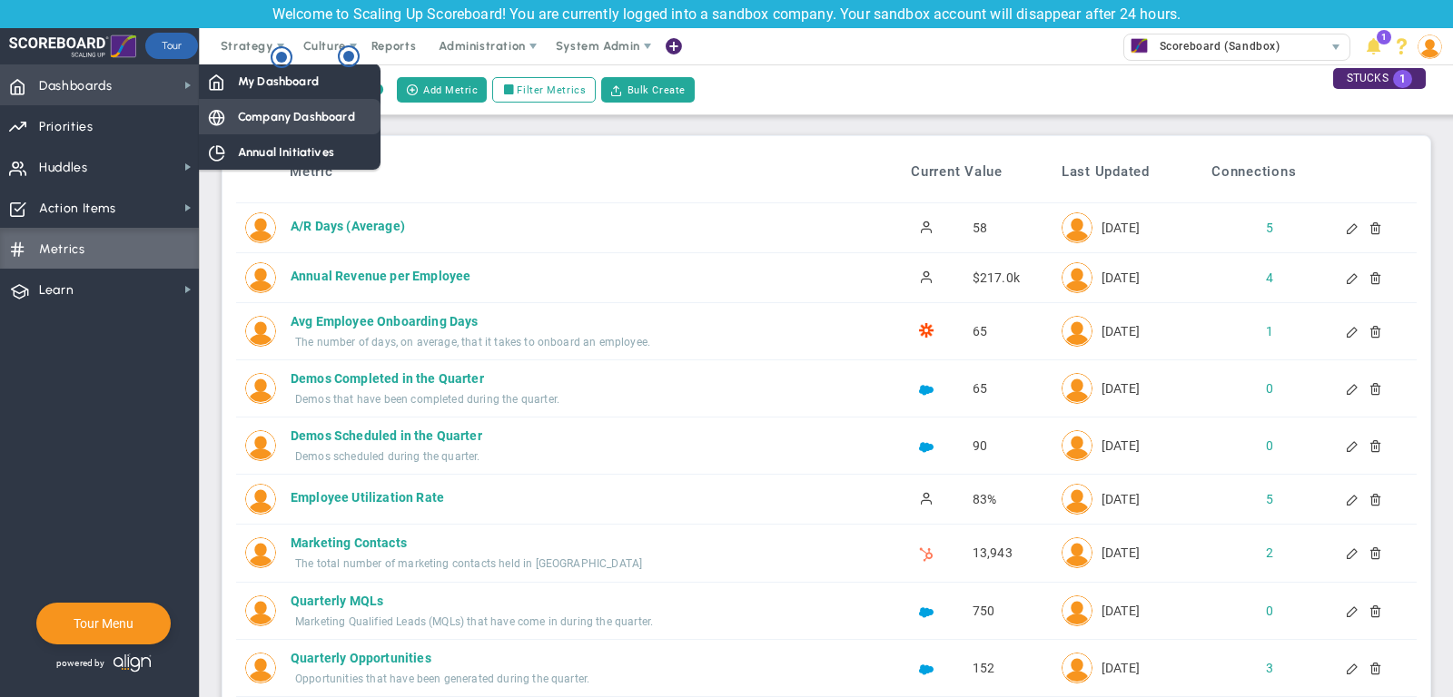
click at [247, 123] on span "Company Dashboard" at bounding box center [296, 116] width 117 height 17
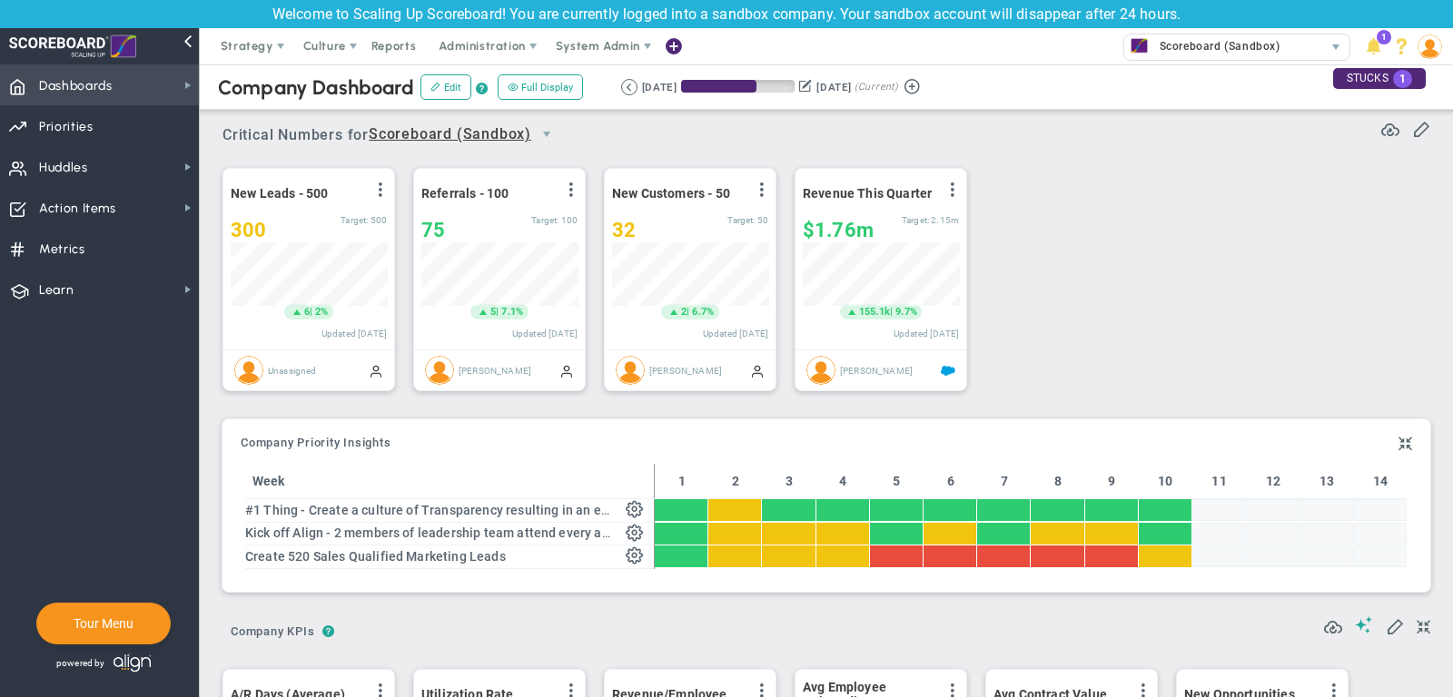
scroll to position [907858, 907764]
click at [133, 78] on span "Dashboards Dashboards" at bounding box center [99, 84] width 199 height 41
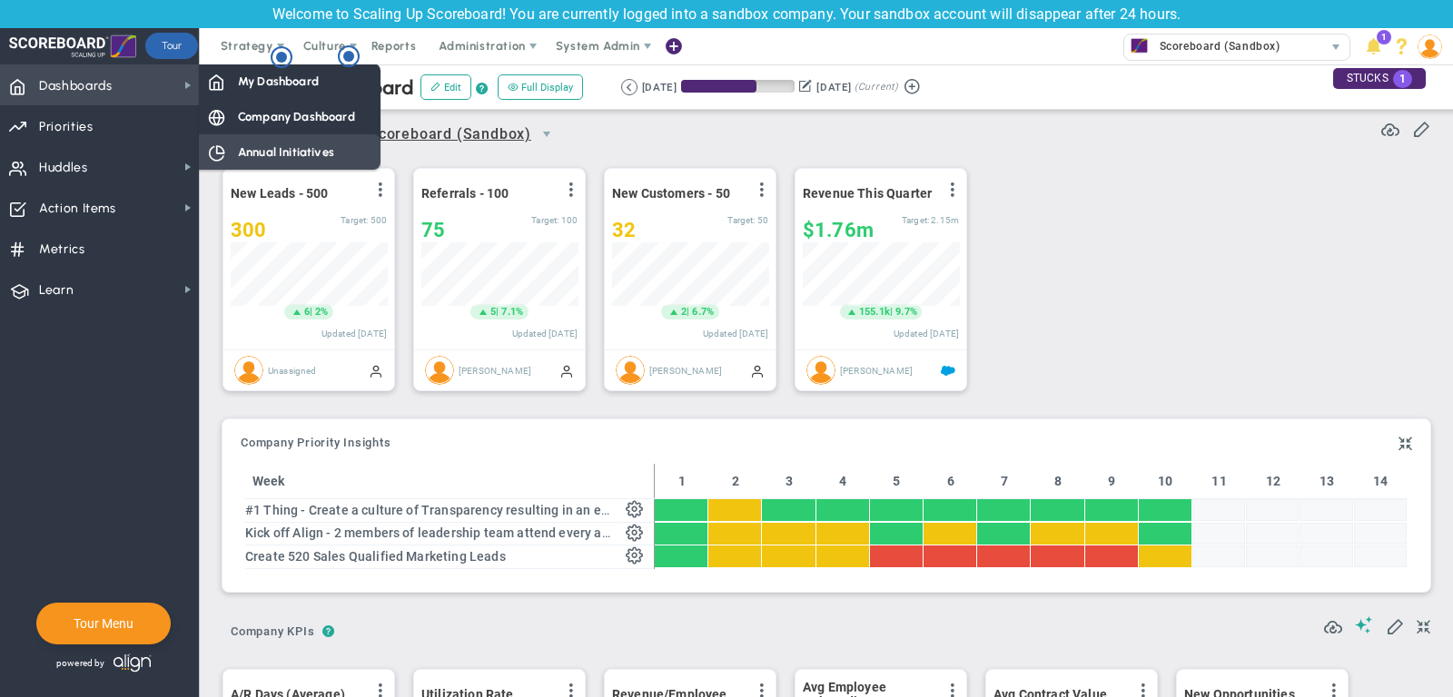
click at [247, 150] on span "Annual Initiatives" at bounding box center [286, 151] width 96 height 17
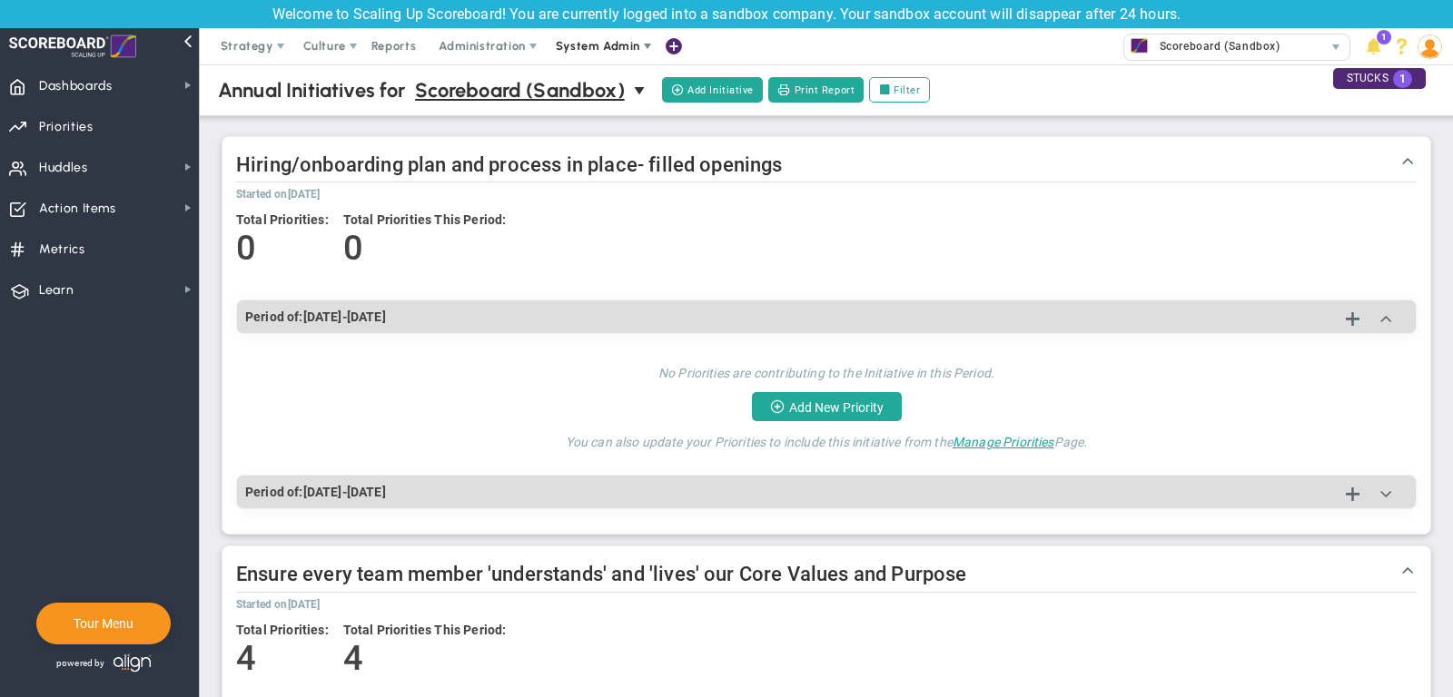
click at [583, 56] on span "System Admin" at bounding box center [599, 46] width 114 height 36
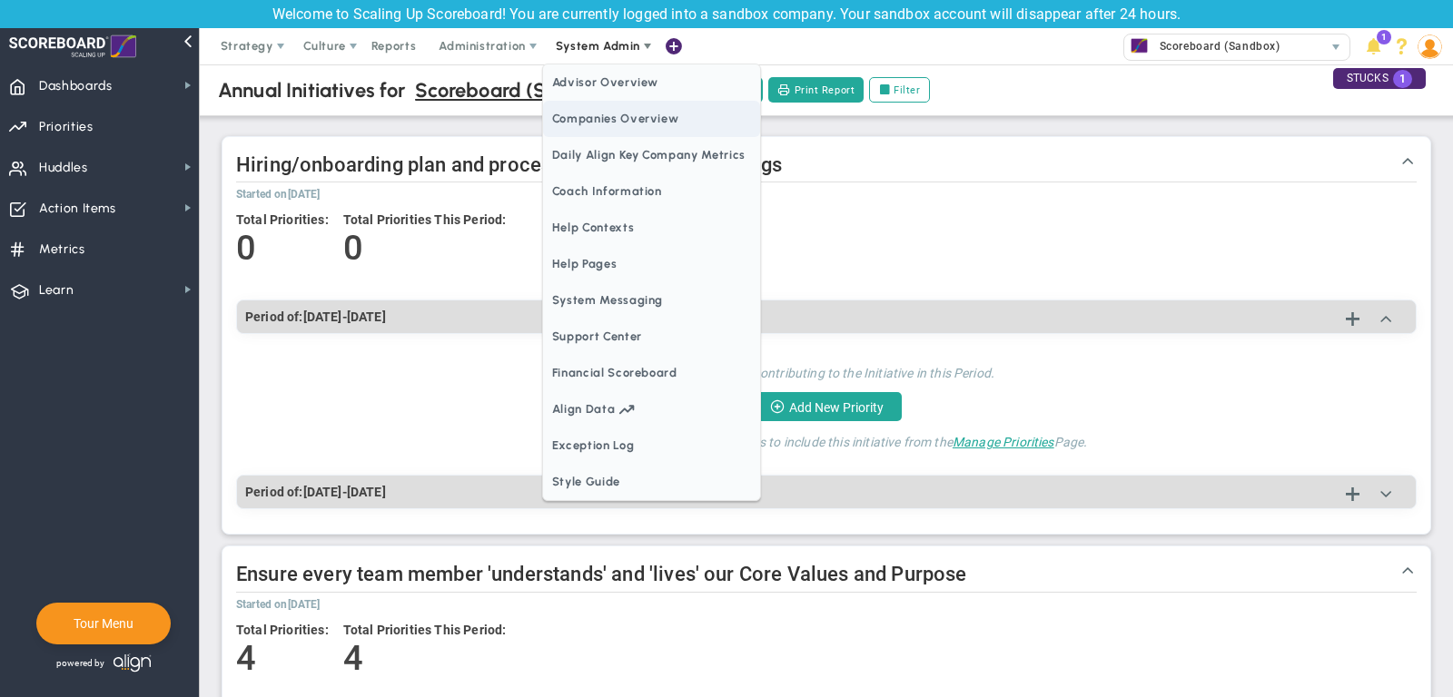
click at [636, 132] on span "Companies Overview" at bounding box center [651, 119] width 217 height 36
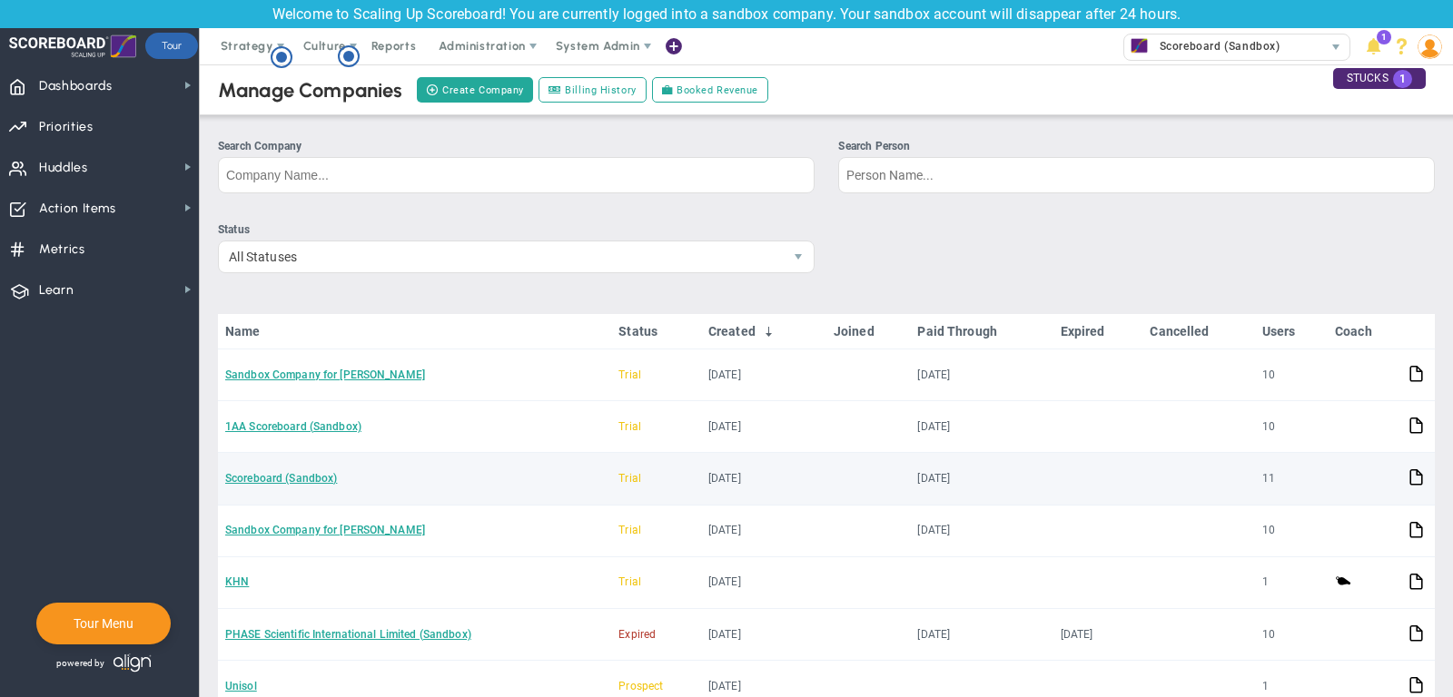
click at [288, 466] on td "Scoreboard (Sandbox)" at bounding box center [414, 479] width 393 height 52
click at [290, 474] on link "Scoreboard (Sandbox)" at bounding box center [281, 478] width 112 height 13
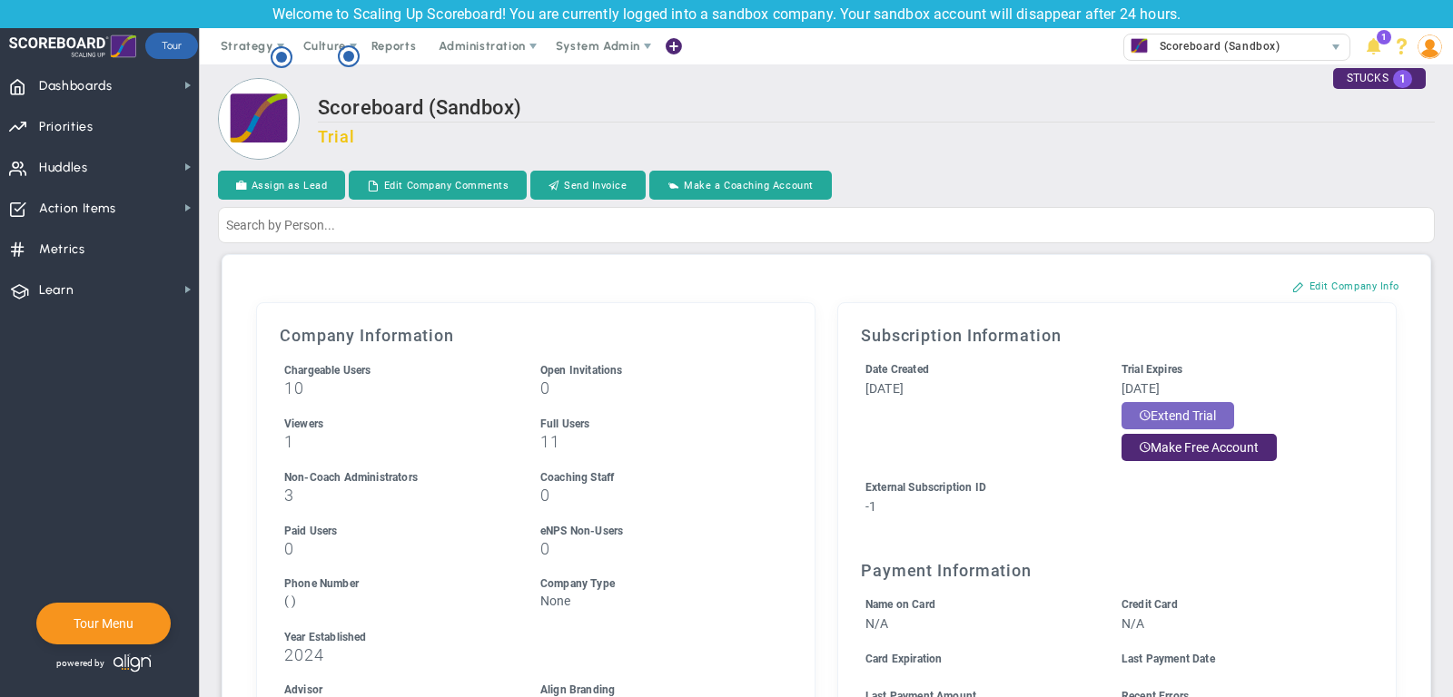
click at [1205, 407] on button "Extend Trial" at bounding box center [1177, 415] width 113 height 27
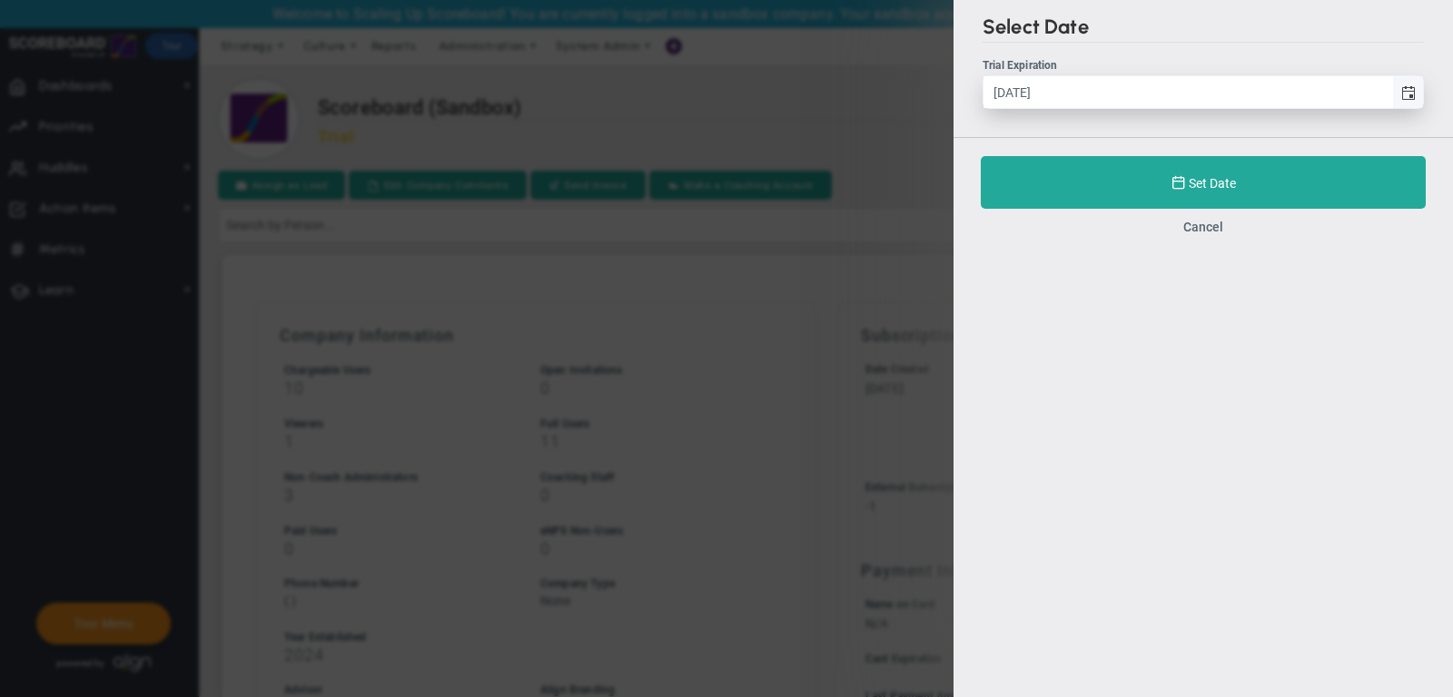
click at [1414, 83] on span "select" at bounding box center [1407, 92] width 31 height 32
click at [1392, 83] on input "[DATE]" at bounding box center [1187, 92] width 409 height 32
click at [1414, 94] on span "select" at bounding box center [1408, 93] width 15 height 15
click at [1392, 94] on input "[DATE]" at bounding box center [1187, 92] width 409 height 32
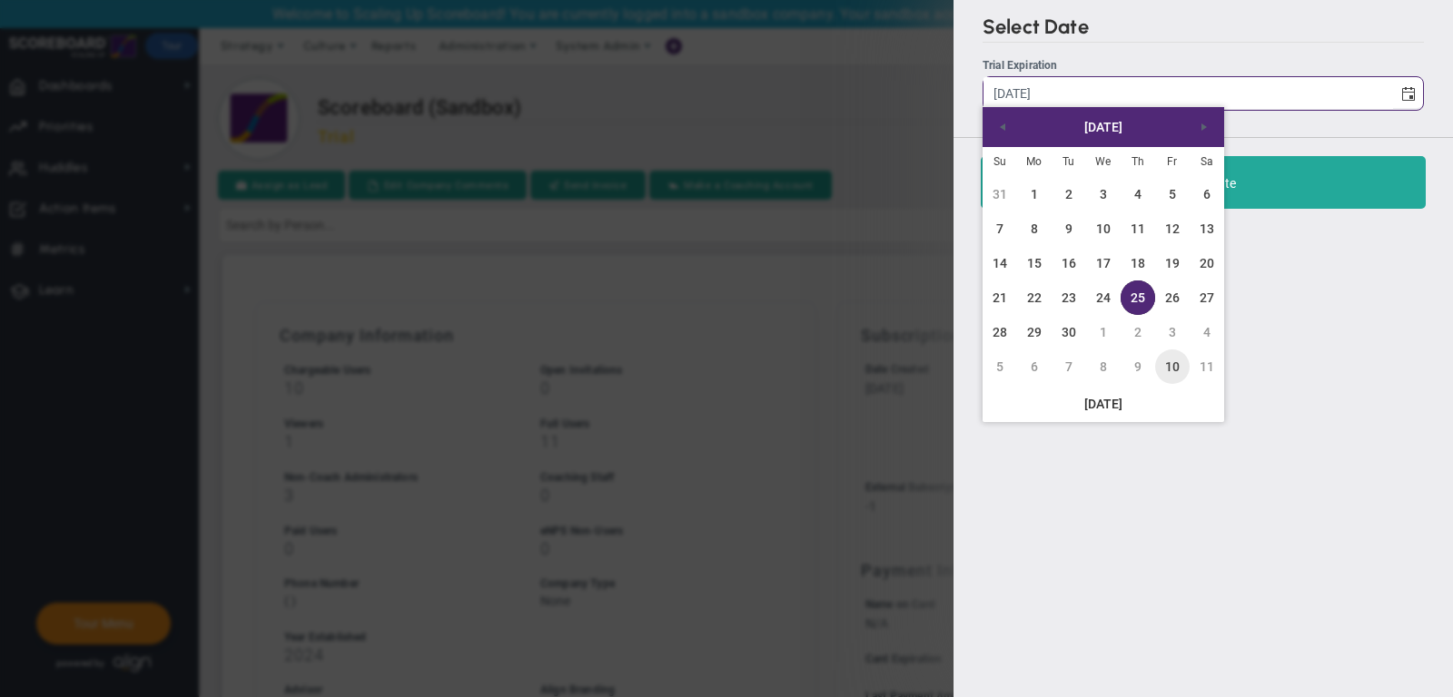
click at [1185, 362] on link "10" at bounding box center [1172, 367] width 35 height 35
type input "[DATE]"
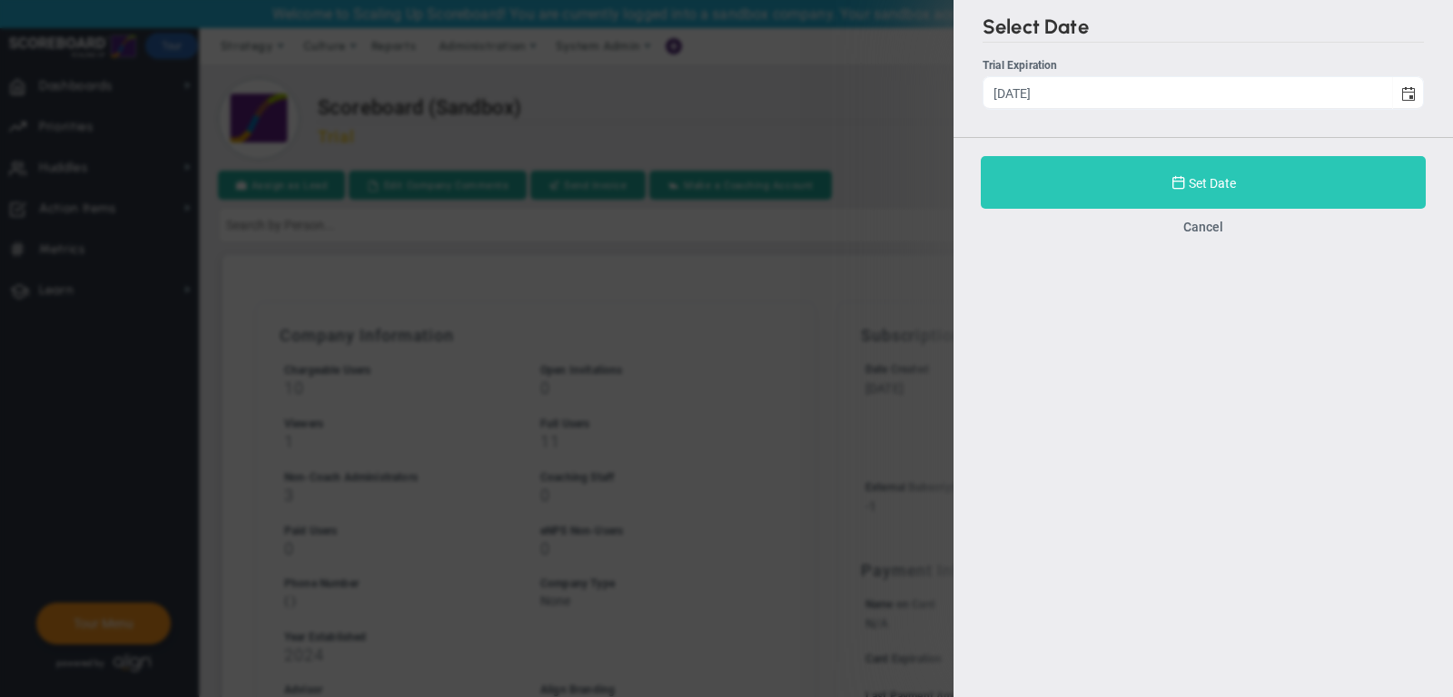
click at [1107, 193] on button "Set Date" at bounding box center [1203, 182] width 445 height 53
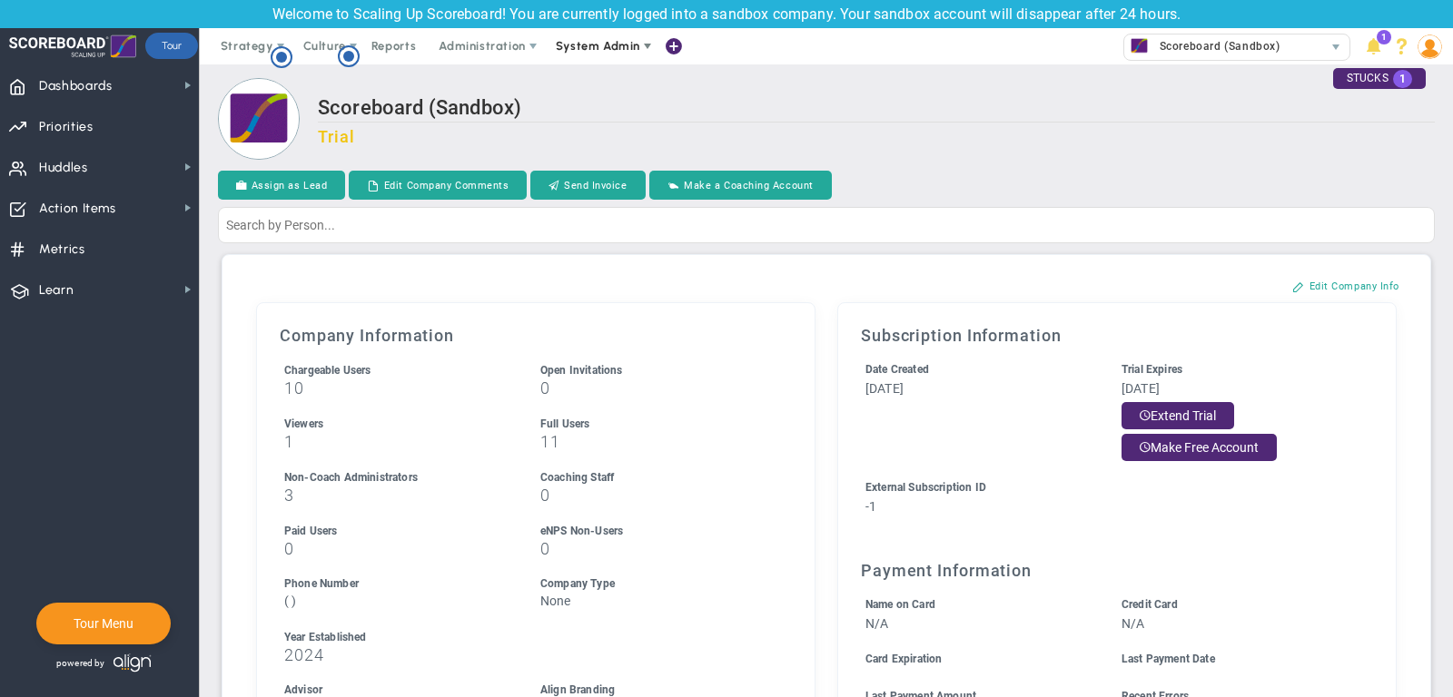
click at [577, 41] on span "System Admin" at bounding box center [598, 46] width 84 height 14
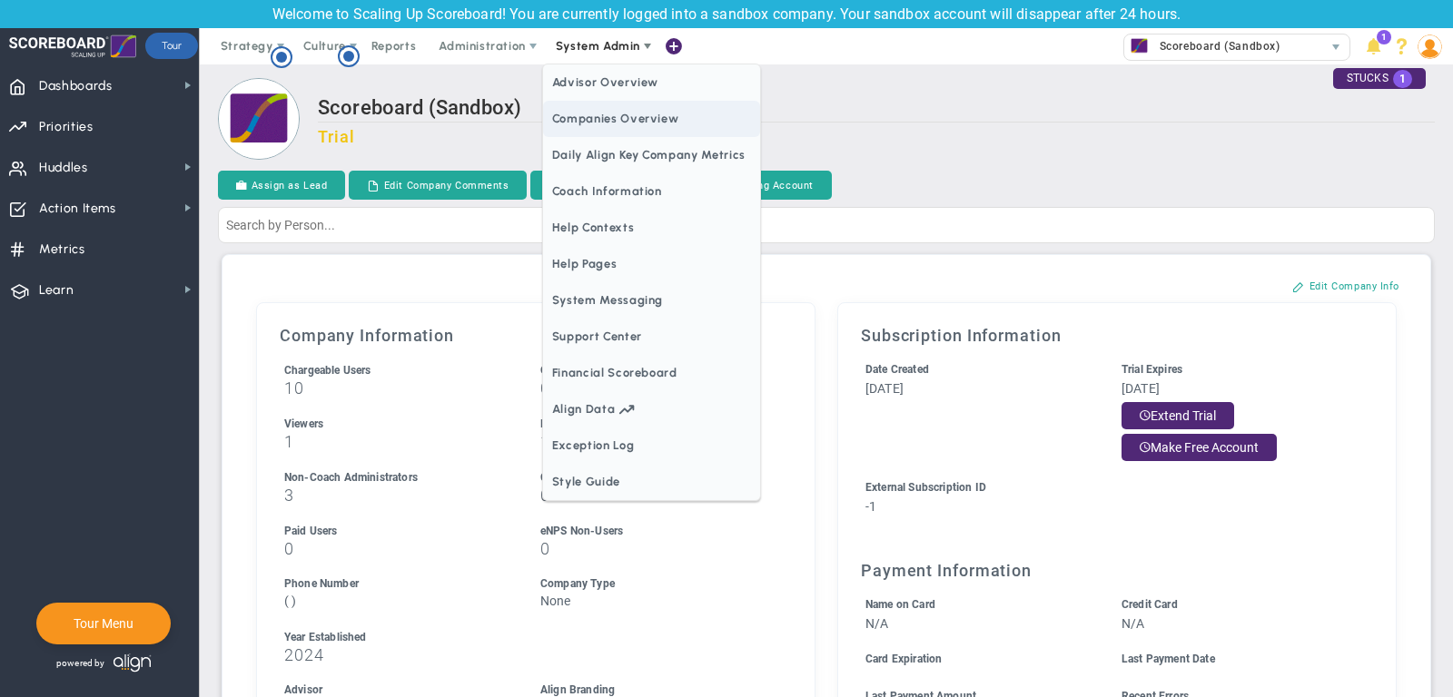
click at [606, 123] on span "Companies Overview" at bounding box center [651, 119] width 217 height 36
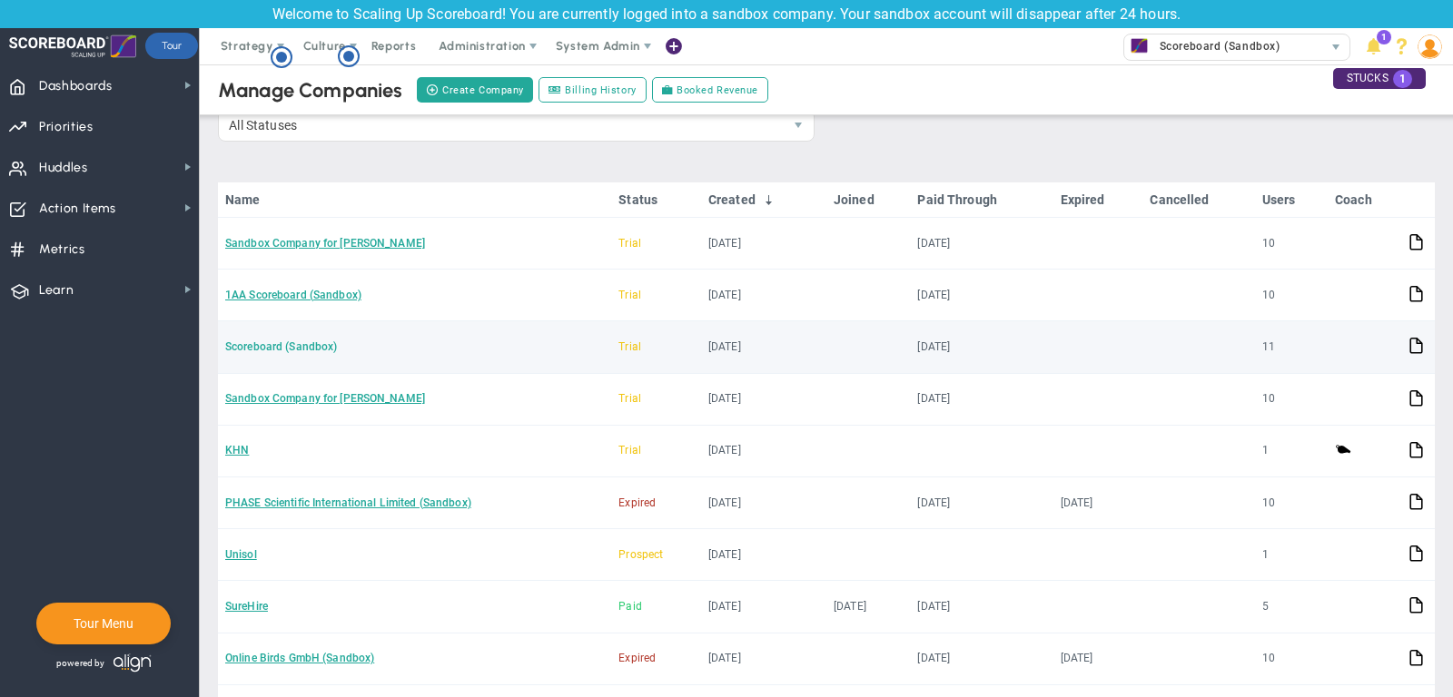
click at [291, 341] on link "Scoreboard (Sandbox)" at bounding box center [281, 346] width 112 height 13
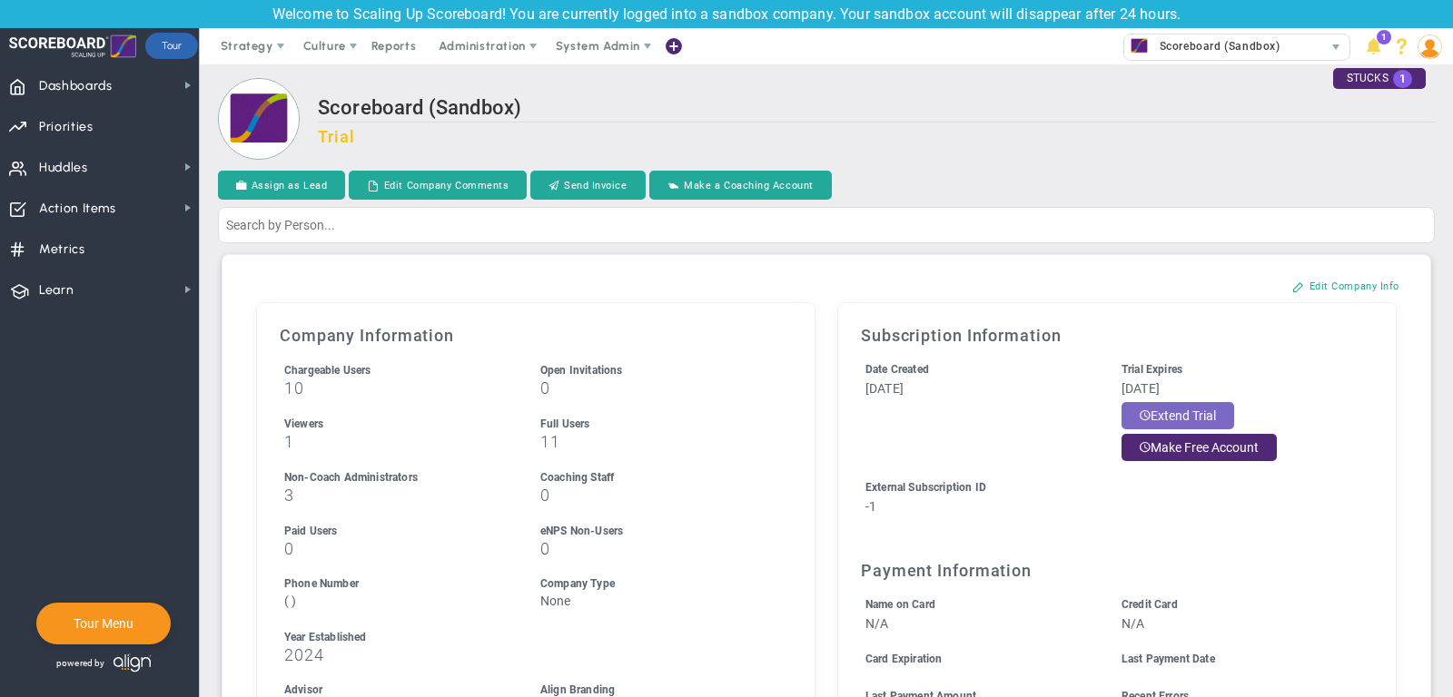
click at [1173, 409] on button "Extend Trial" at bounding box center [1177, 415] width 113 height 27
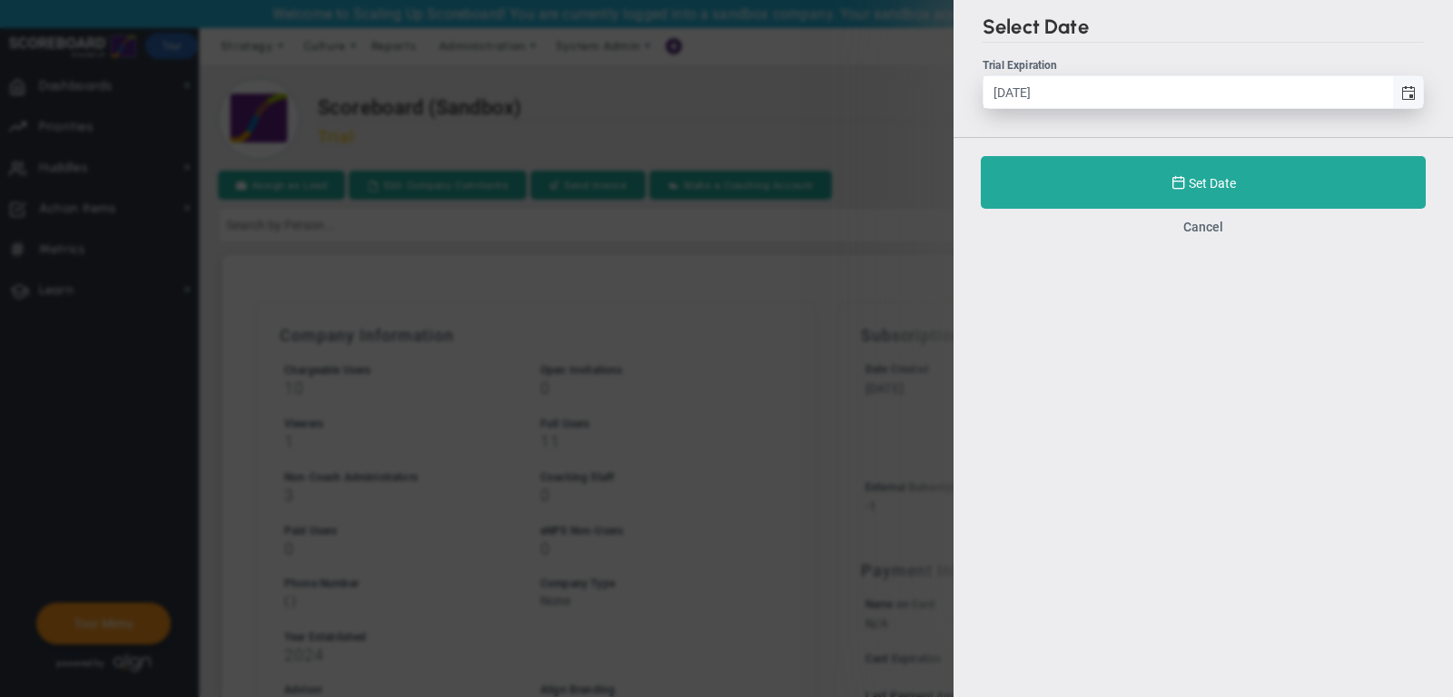
click at [1407, 103] on span "select" at bounding box center [1407, 92] width 31 height 32
click at [1392, 103] on input "[DATE]" at bounding box center [1187, 92] width 409 height 32
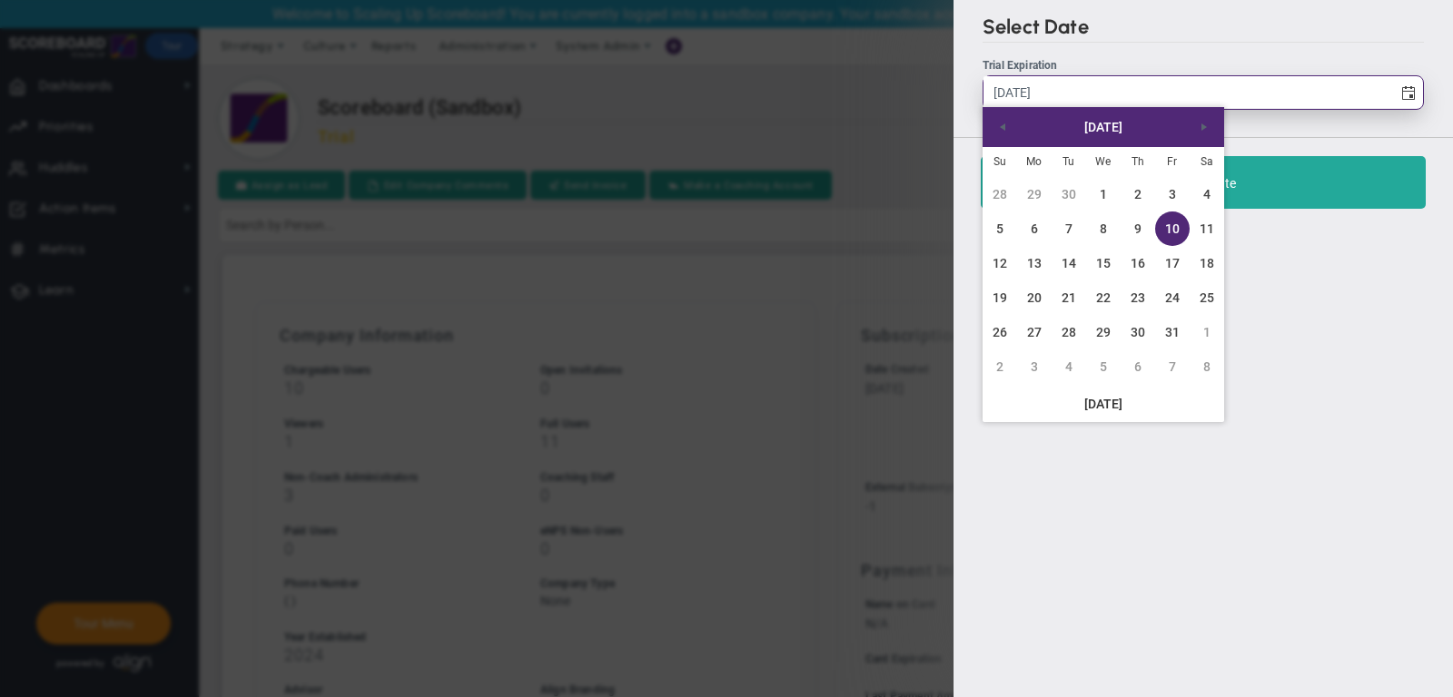
click at [1078, 87] on input "[DATE]" at bounding box center [1187, 92] width 409 height 32
type input "[DATE]"
click at [1276, 172] on button "Set Date" at bounding box center [1203, 182] width 445 height 53
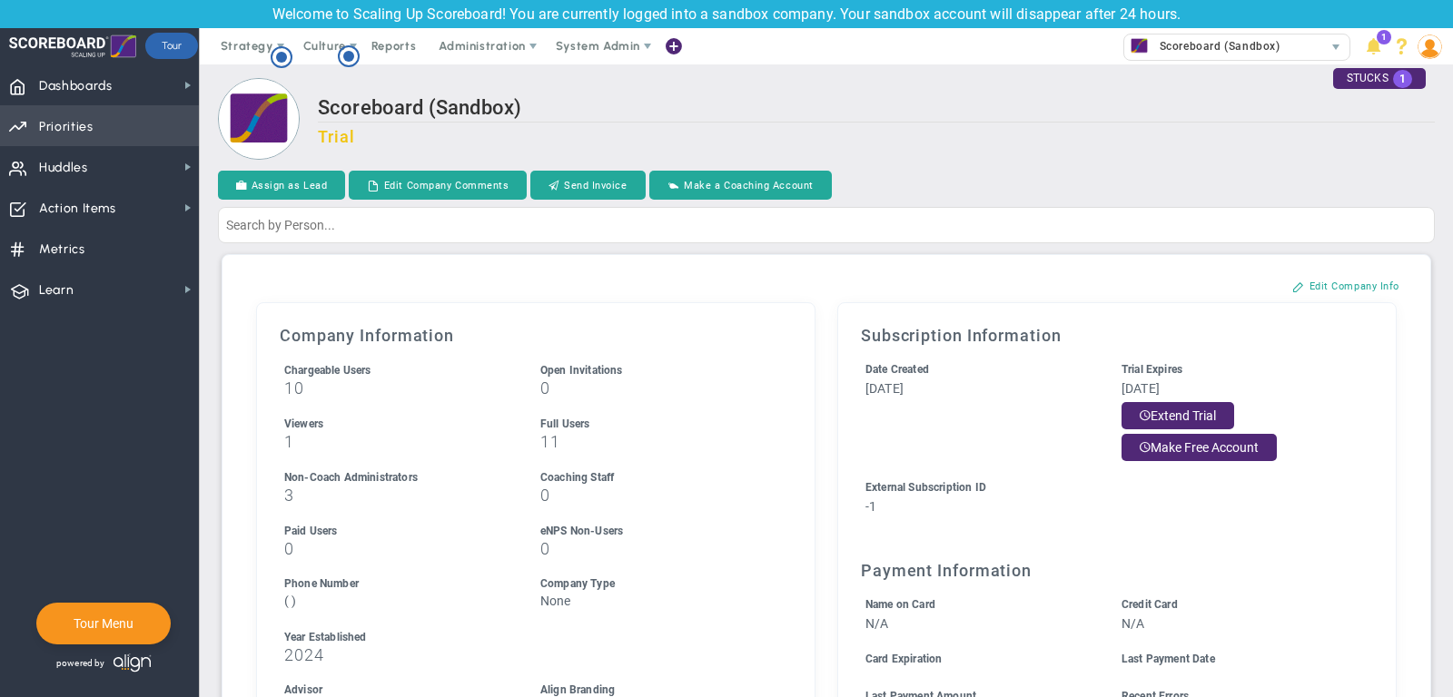
click at [91, 127] on span "Priorities" at bounding box center [66, 127] width 54 height 38
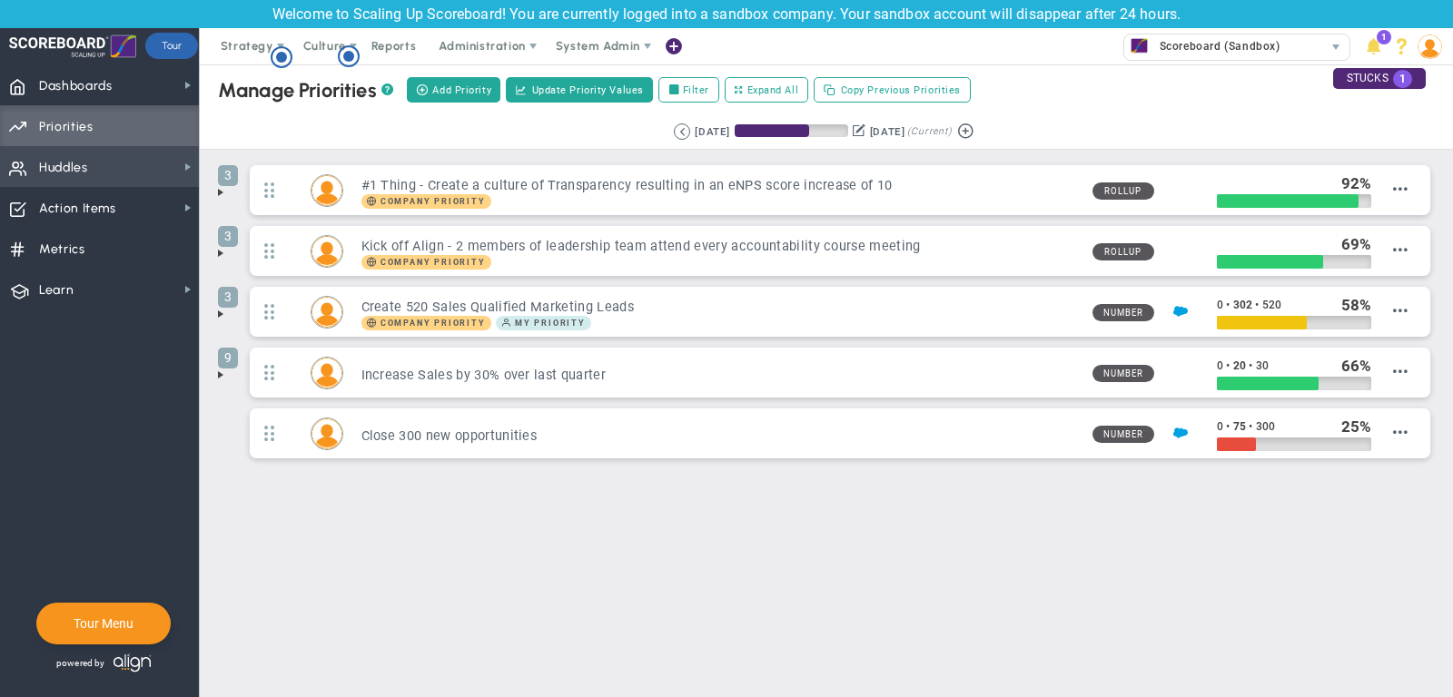
click at [95, 170] on span "Huddles Huddles" at bounding box center [99, 166] width 199 height 41
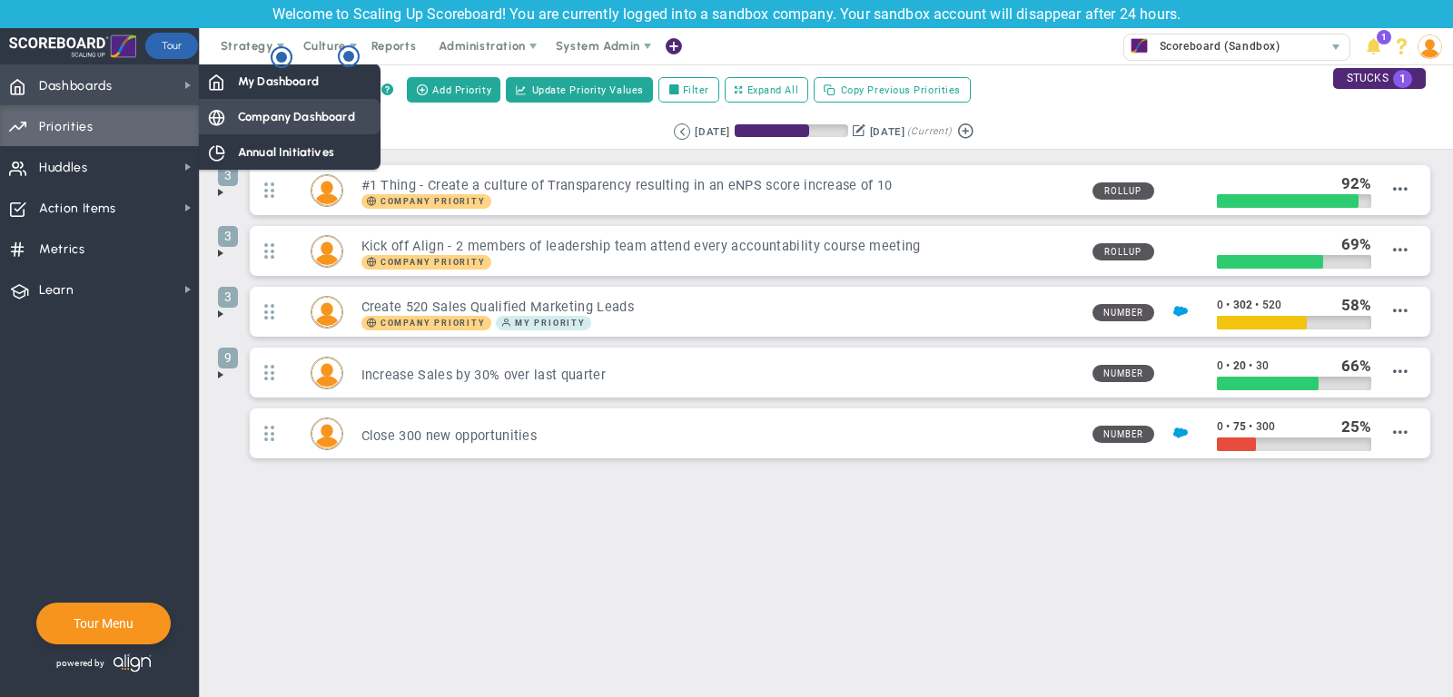
click at [270, 120] on span "Company Dashboard" at bounding box center [296, 116] width 117 height 17
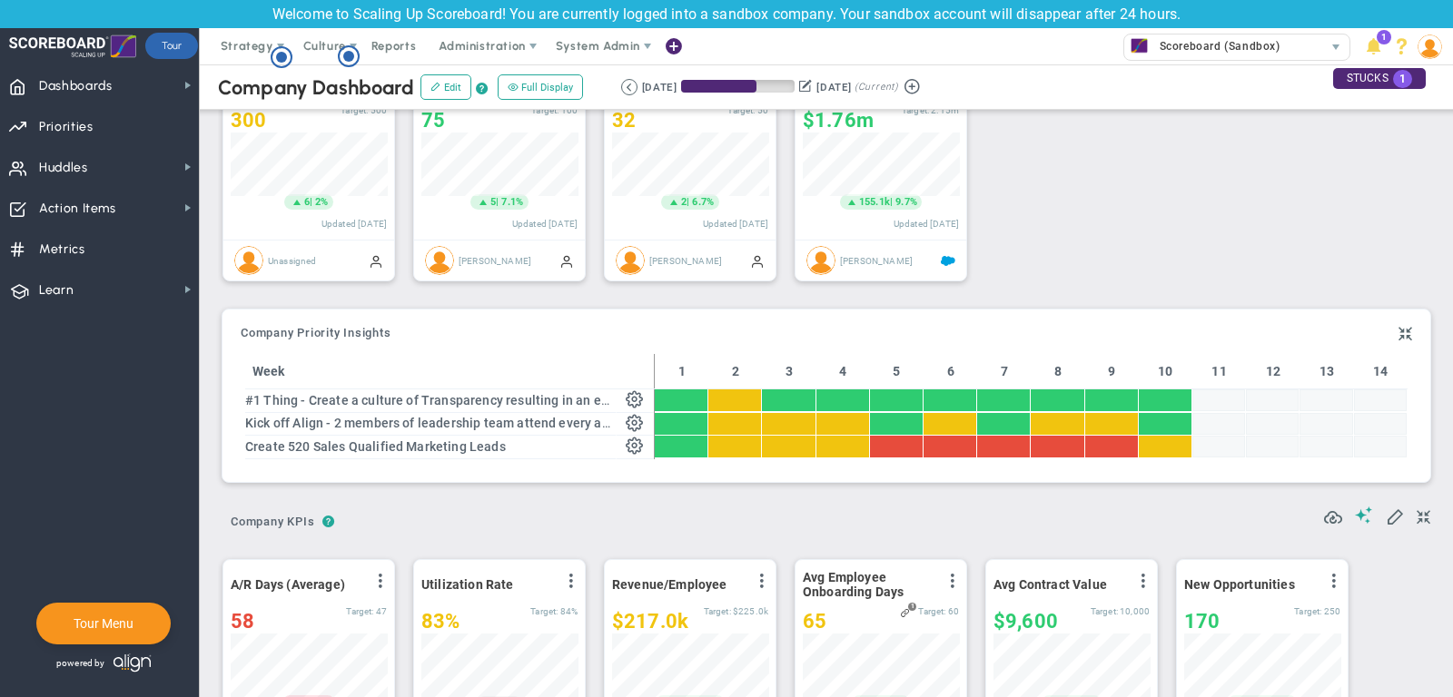
scroll to position [112, 0]
